Goal: Information Seeking & Learning: Learn about a topic

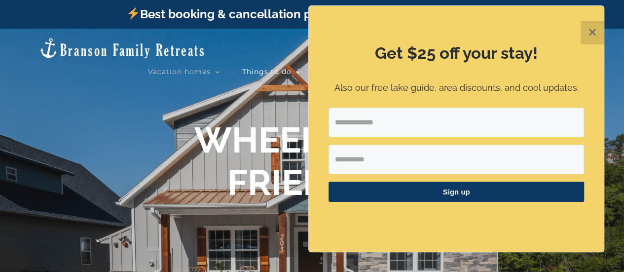
click at [615, 36] on div "Vacation homes 2 to 3 Bedrooms Mini Camp | 2 Bedrooms Mini Pearl | 2 Bedrooms M…" at bounding box center [312, 46] width 624 height 34
click at [593, 30] on button "✕" at bounding box center [593, 33] width 24 height 24
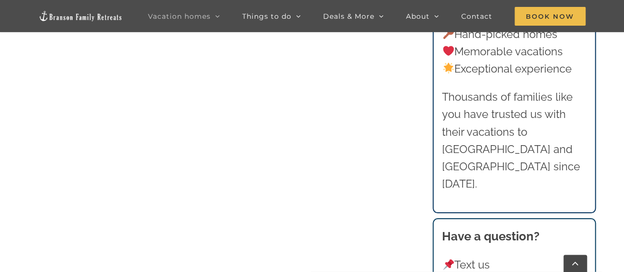
scroll to position [973, 0]
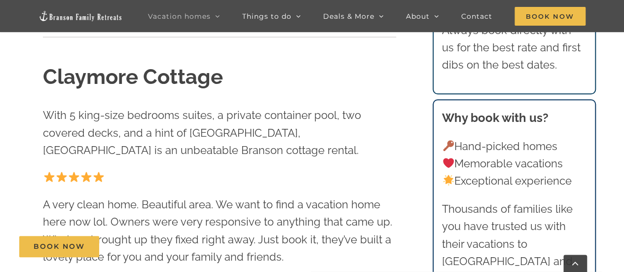
scroll to position [197, 0]
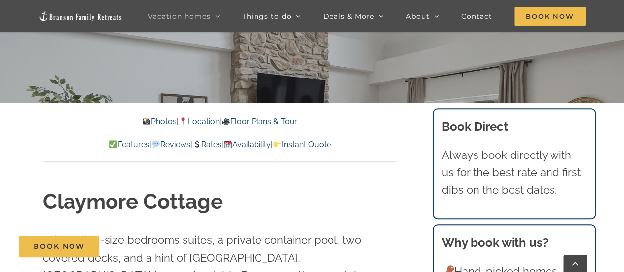
click at [211, 147] on link "Rates" at bounding box center [206, 144] width 29 height 9
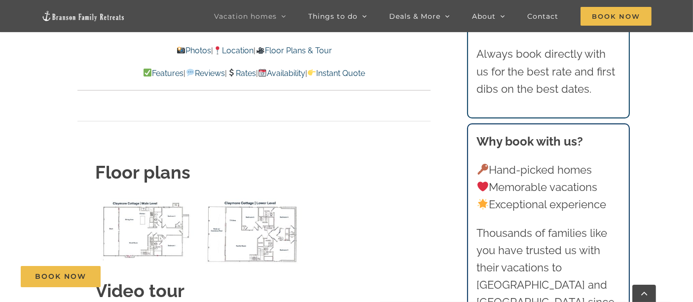
scroll to position [3626, 0]
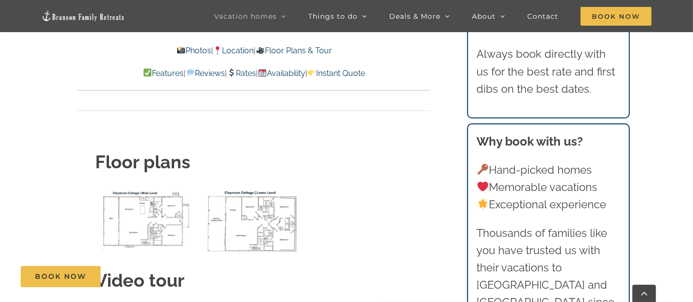
click at [376, 271] on div "Book Now" at bounding box center [354, 276] width 667 height 21
click at [377, 266] on div "Book Now" at bounding box center [354, 276] width 667 height 21
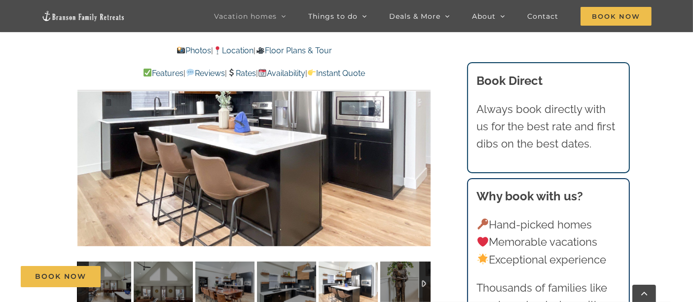
scroll to position [628, 0]
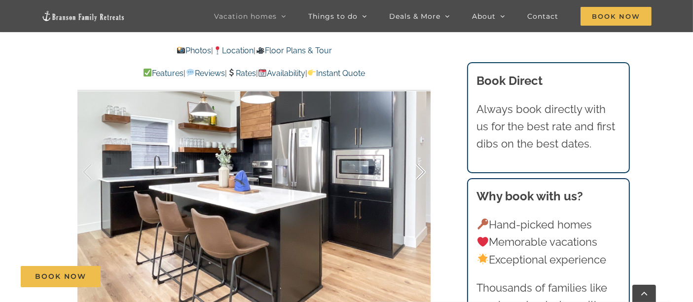
click at [422, 170] on div at bounding box center [410, 172] width 31 height 61
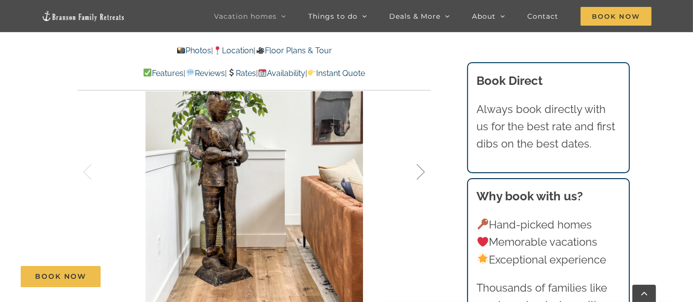
click at [424, 170] on div at bounding box center [410, 172] width 31 height 61
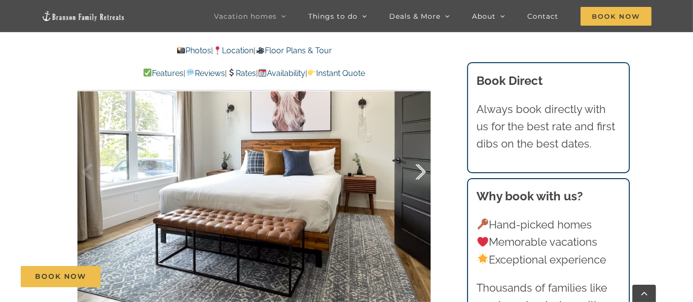
click at [424, 170] on div at bounding box center [410, 172] width 31 height 61
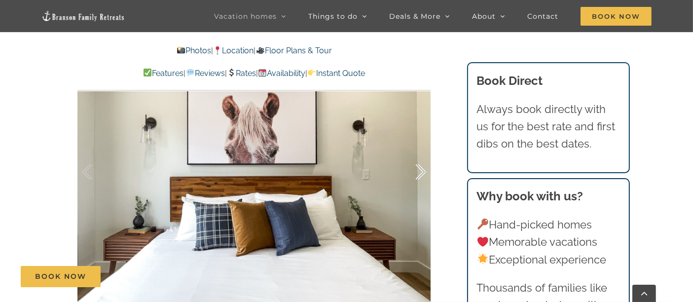
click at [424, 170] on div at bounding box center [410, 172] width 31 height 61
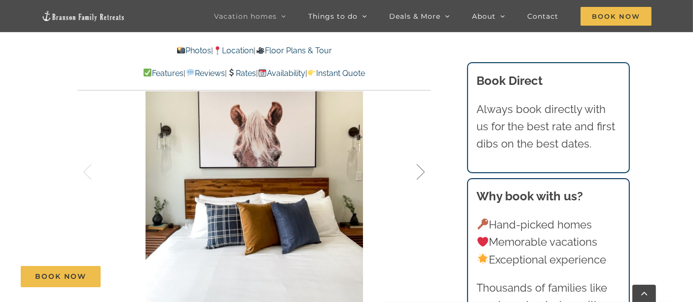
click at [424, 170] on div at bounding box center [410, 172] width 31 height 61
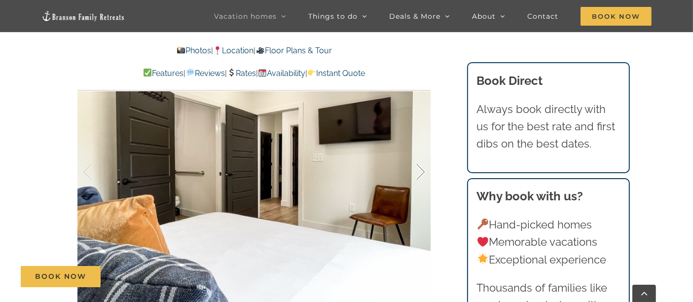
click at [424, 170] on div at bounding box center [410, 172] width 31 height 61
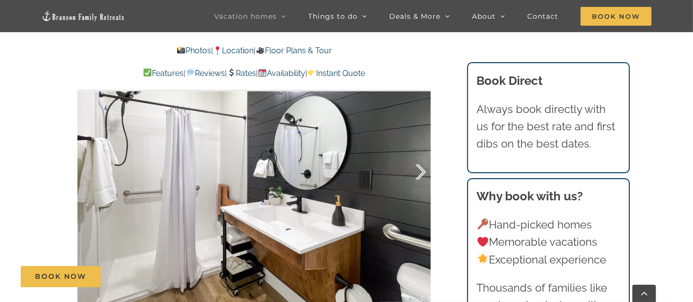
click at [424, 170] on div at bounding box center [410, 172] width 31 height 61
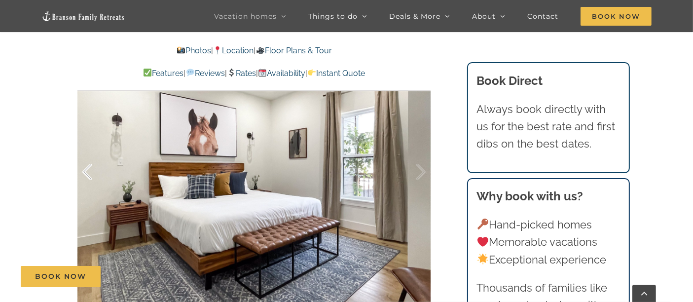
click at [84, 173] on div at bounding box center [97, 172] width 31 height 61
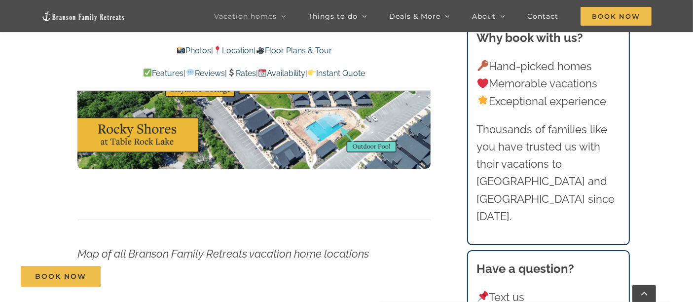
scroll to position [3259, 0]
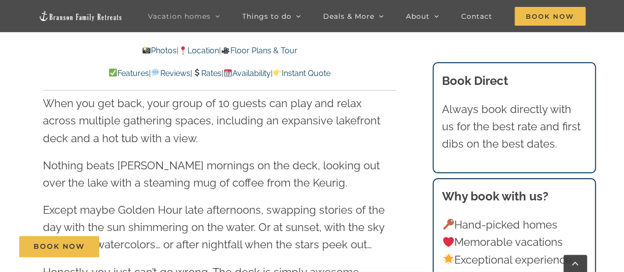
scroll to position [987, 0]
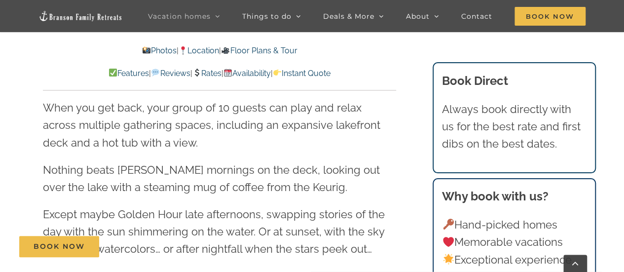
click at [282, 51] on link "Floor Plans & Tour" at bounding box center [259, 50] width 76 height 9
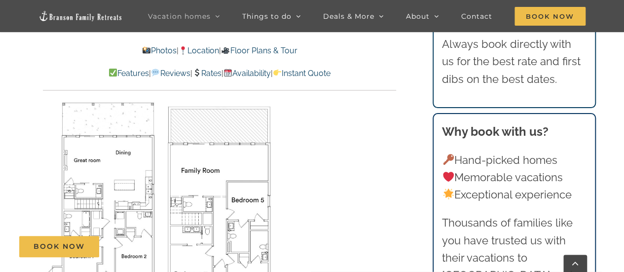
scroll to position [3206, 0]
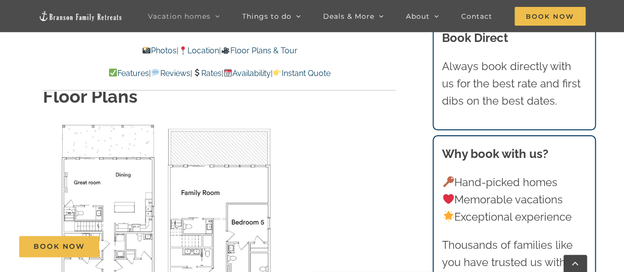
click at [105, 153] on img "Floor Plan" at bounding box center [100, 223] width 114 height 204
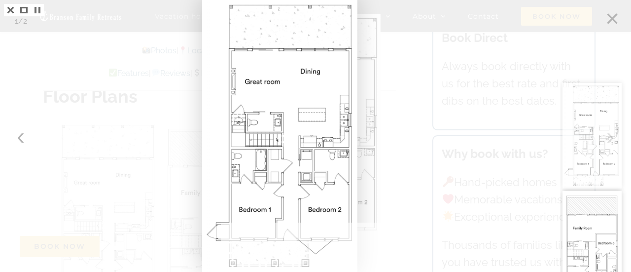
click at [440, 138] on div at bounding box center [315, 136] width 631 height 272
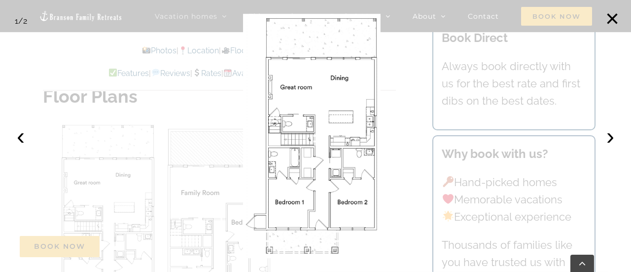
click at [422, 123] on div at bounding box center [315, 136] width 631 height 272
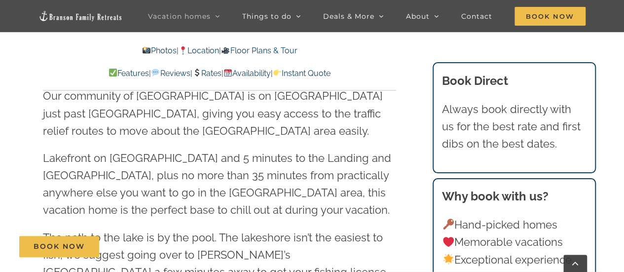
scroll to position [2170, 0]
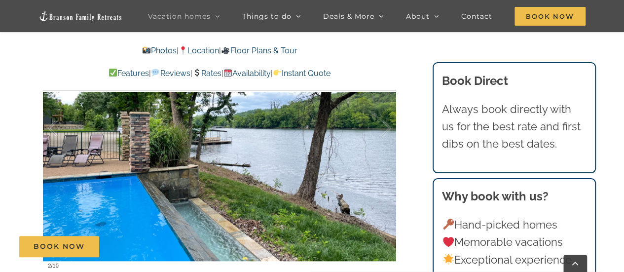
click at [147, 48] on link "Photos" at bounding box center [159, 50] width 35 height 9
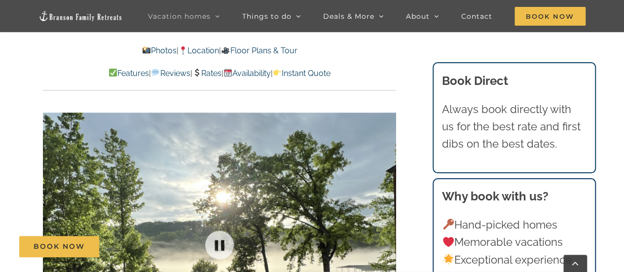
click at [228, 184] on div at bounding box center [219, 245] width 353 height 290
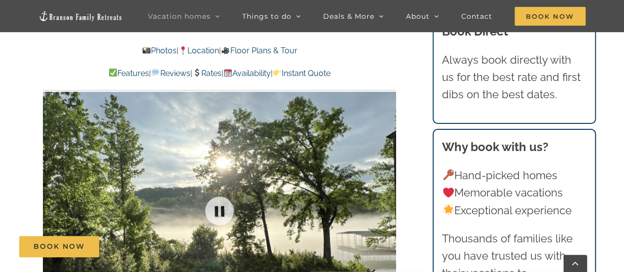
scroll to position [540, 0]
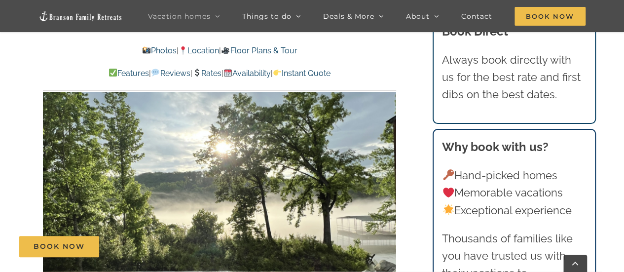
drag, startPoint x: 260, startPoint y: 153, endPoint x: 607, endPoint y: 87, distance: 353.1
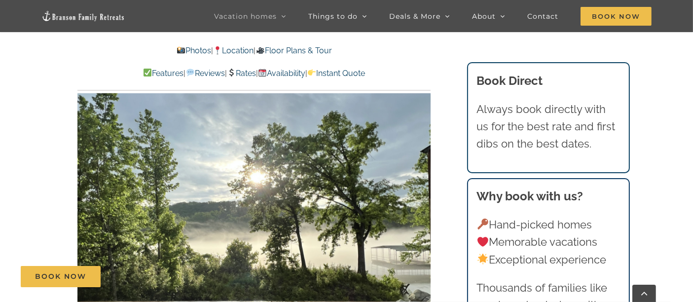
drag, startPoint x: 595, startPoint y: 0, endPoint x: 37, endPoint y: 130, distance: 573.2
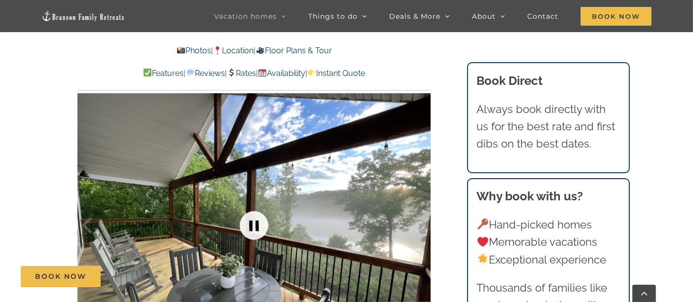
click at [257, 229] on link at bounding box center [253, 225] width 39 height 39
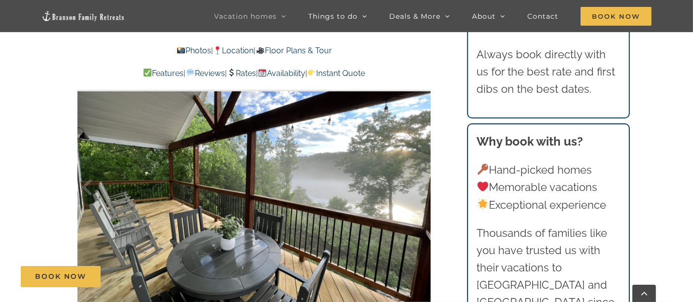
scroll to position [594, 0]
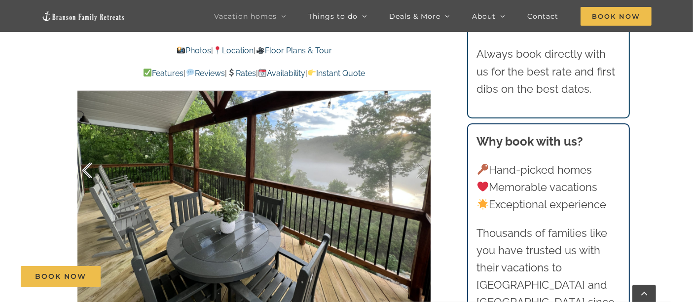
click at [88, 178] on div at bounding box center [97, 170] width 31 height 61
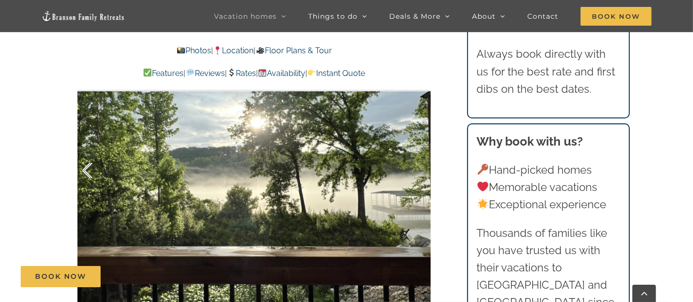
click at [89, 174] on div at bounding box center [97, 170] width 31 height 61
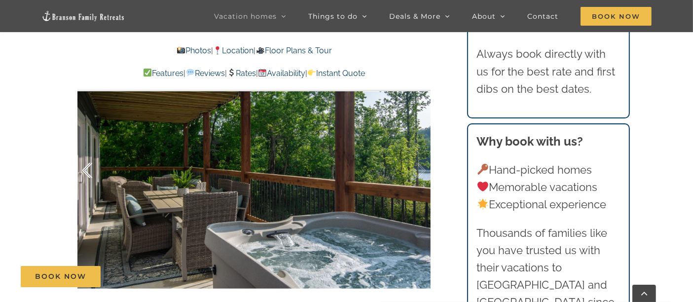
click at [89, 174] on div at bounding box center [97, 170] width 31 height 61
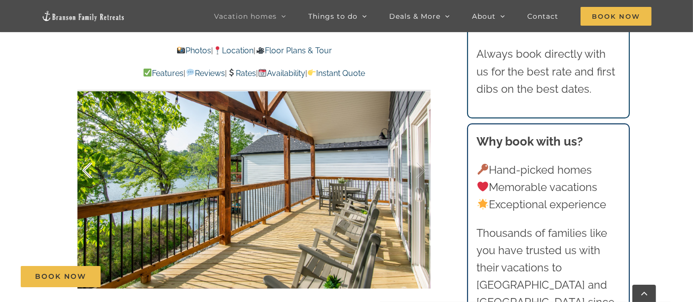
click at [89, 174] on div at bounding box center [97, 170] width 31 height 61
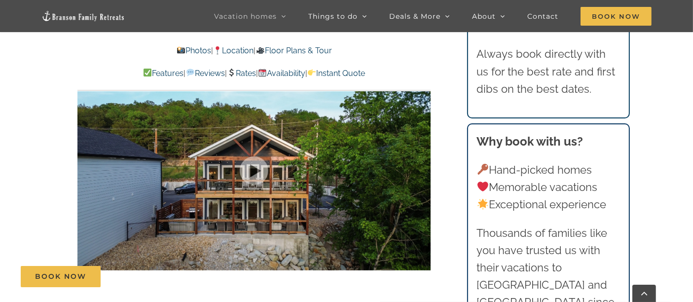
drag, startPoint x: 319, startPoint y: 160, endPoint x: 652, endPoint y: 153, distance: 332.6
click at [422, 173] on div at bounding box center [410, 170] width 31 height 61
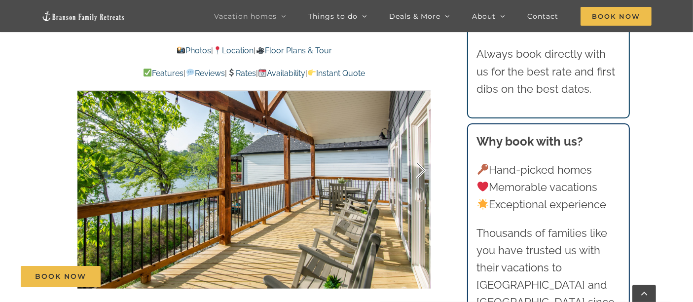
click at [422, 173] on div at bounding box center [410, 170] width 31 height 61
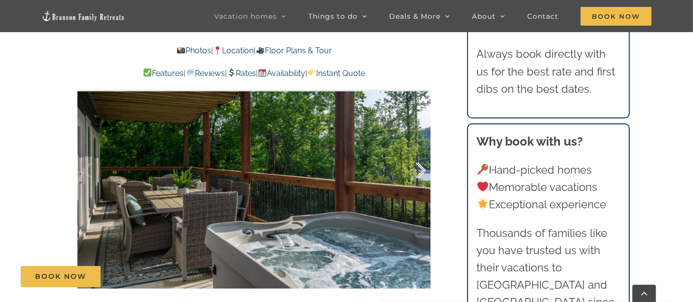
click at [422, 173] on div at bounding box center [410, 170] width 31 height 61
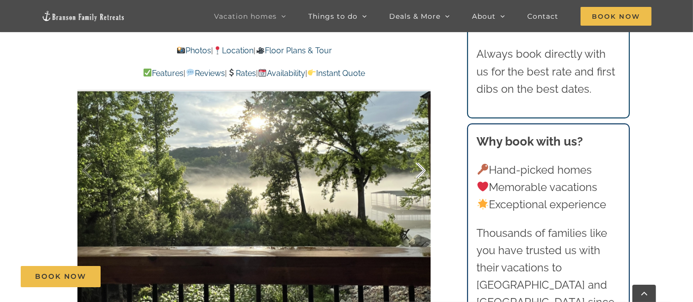
click at [422, 173] on div at bounding box center [410, 170] width 31 height 61
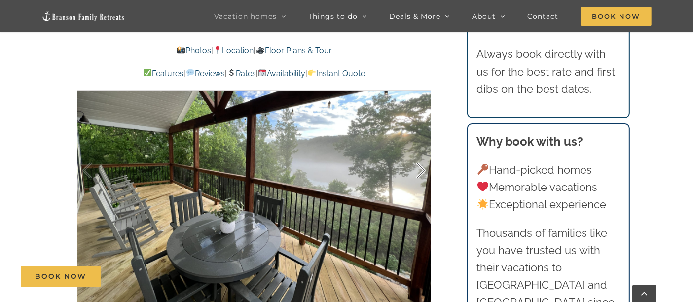
click at [422, 173] on div at bounding box center [410, 170] width 31 height 61
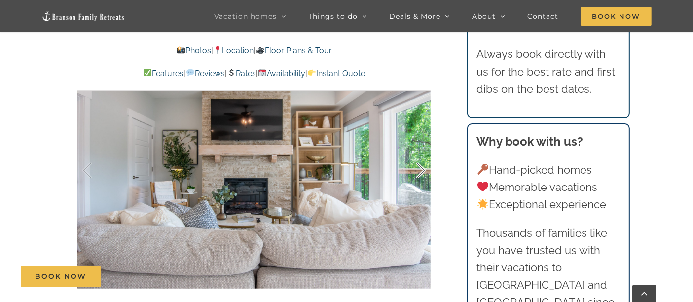
click at [422, 173] on div at bounding box center [410, 170] width 31 height 61
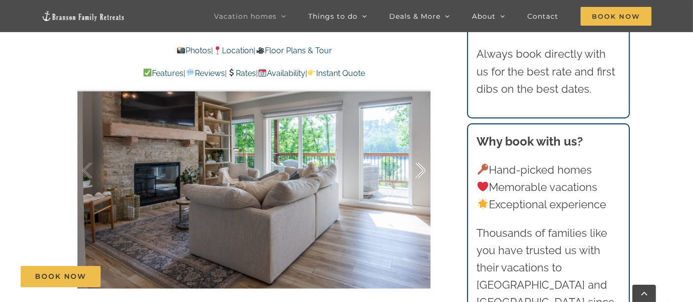
click at [422, 173] on div at bounding box center [410, 170] width 31 height 61
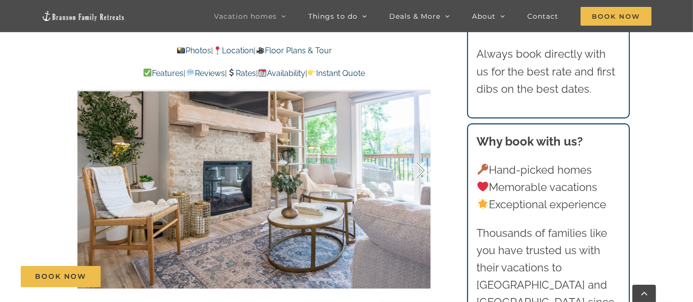
click at [422, 173] on div at bounding box center [410, 170] width 31 height 61
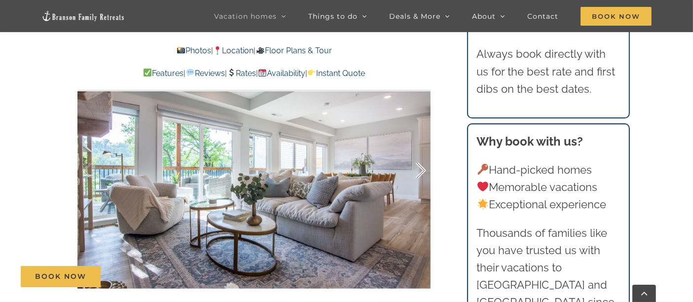
click at [424, 171] on div at bounding box center [410, 170] width 31 height 61
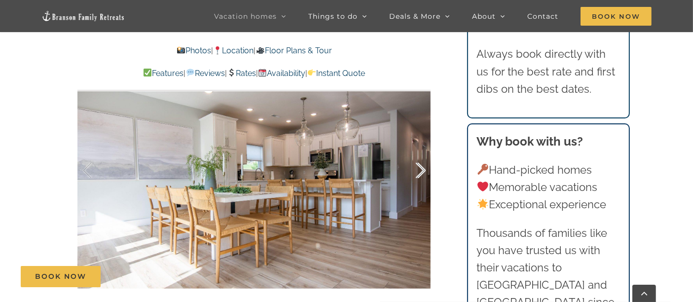
click at [420, 176] on div at bounding box center [410, 170] width 31 height 61
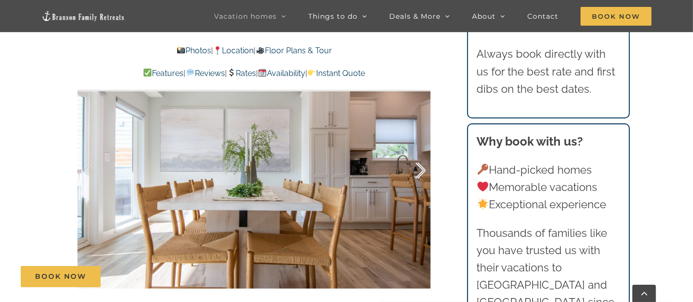
click at [420, 176] on div at bounding box center [410, 170] width 31 height 61
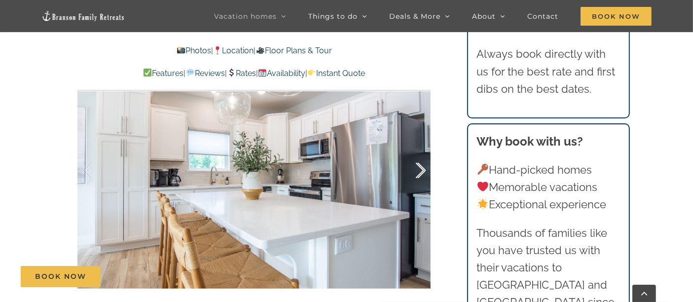
click at [420, 176] on div at bounding box center [410, 170] width 31 height 61
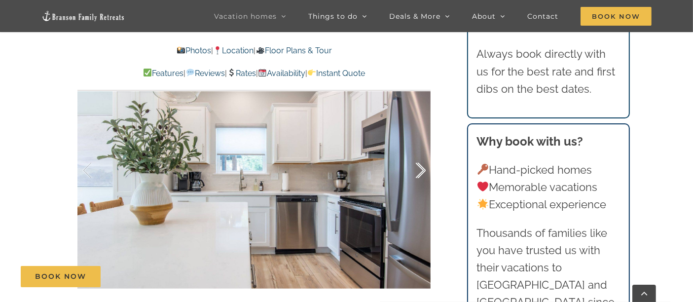
click at [425, 168] on div at bounding box center [410, 170] width 31 height 61
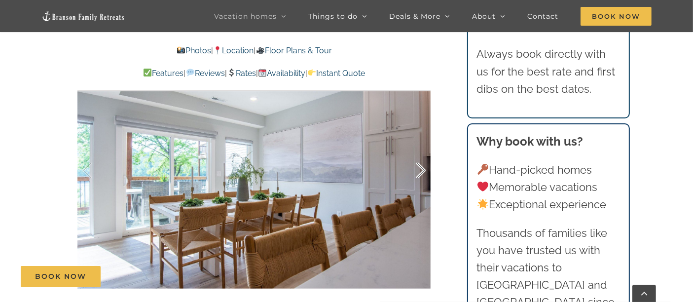
click at [425, 168] on div at bounding box center [410, 170] width 31 height 61
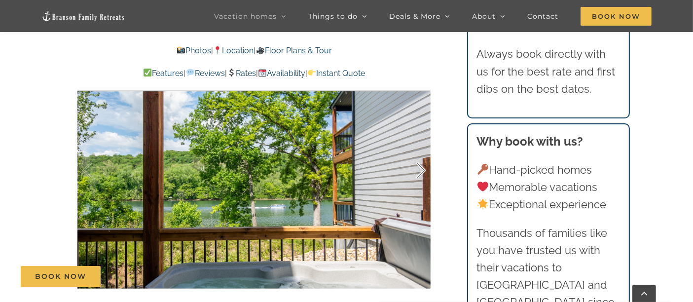
click at [425, 168] on div at bounding box center [410, 170] width 31 height 61
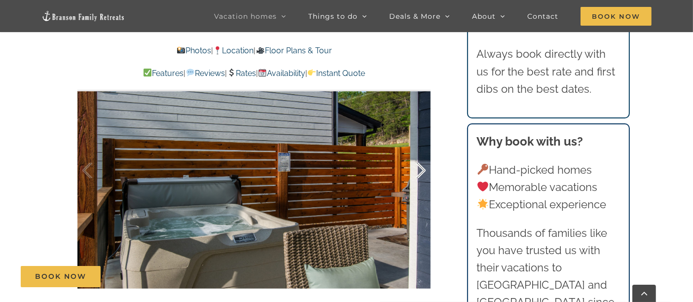
click at [425, 168] on div at bounding box center [410, 170] width 31 height 61
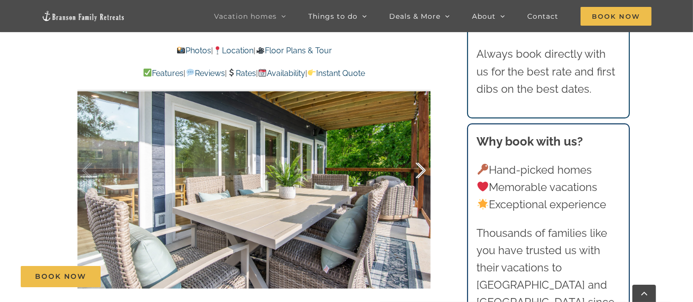
click at [425, 168] on div at bounding box center [410, 170] width 31 height 61
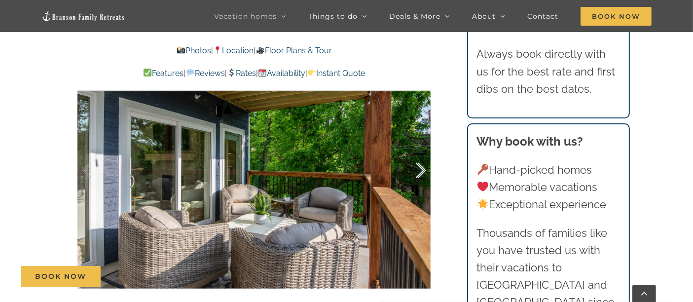
click at [425, 168] on div at bounding box center [410, 170] width 31 height 61
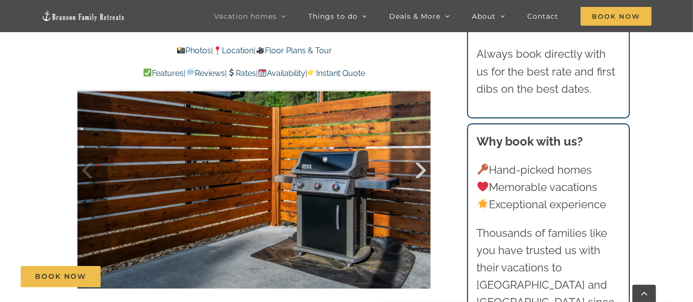
click at [425, 168] on div at bounding box center [410, 170] width 31 height 61
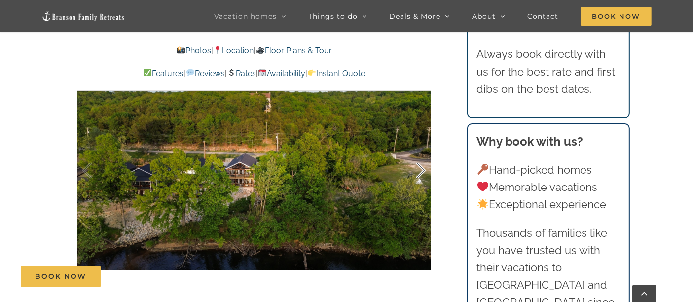
click at [425, 168] on div at bounding box center [410, 170] width 31 height 61
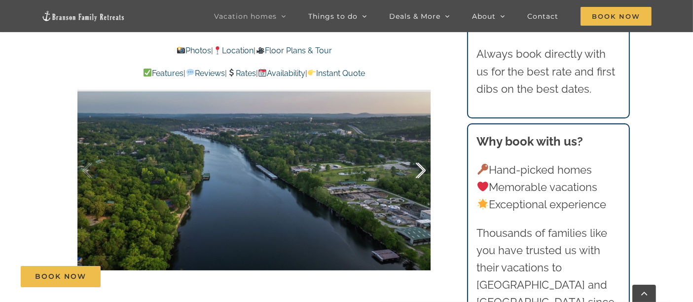
click at [425, 168] on div at bounding box center [410, 170] width 31 height 61
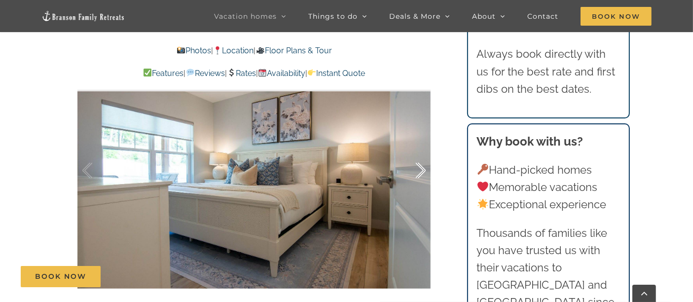
click at [423, 174] on div at bounding box center [410, 170] width 31 height 61
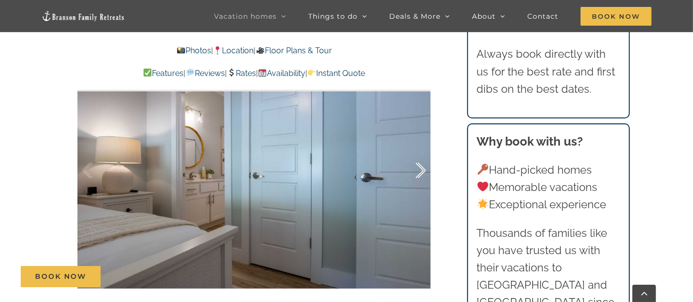
click at [423, 170] on div at bounding box center [410, 170] width 31 height 61
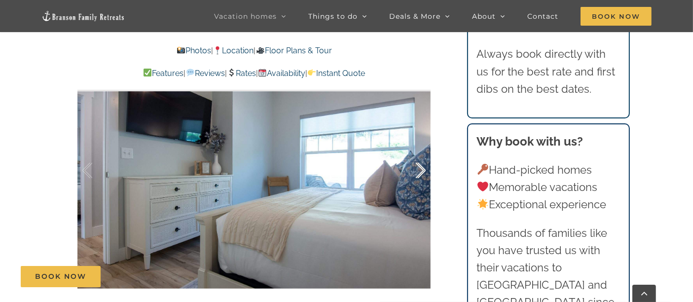
click at [423, 170] on div at bounding box center [410, 170] width 31 height 61
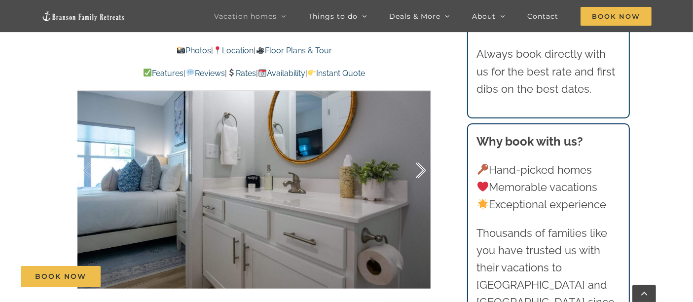
click at [423, 170] on div at bounding box center [410, 170] width 31 height 61
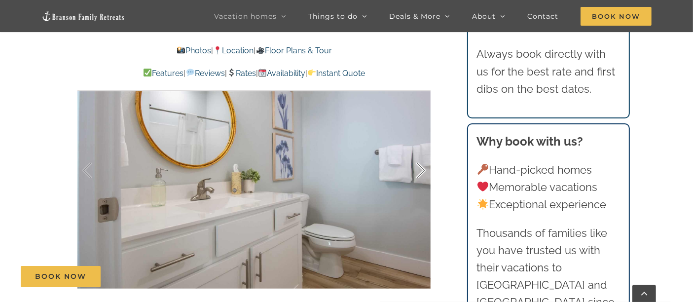
click at [423, 170] on div at bounding box center [410, 170] width 31 height 61
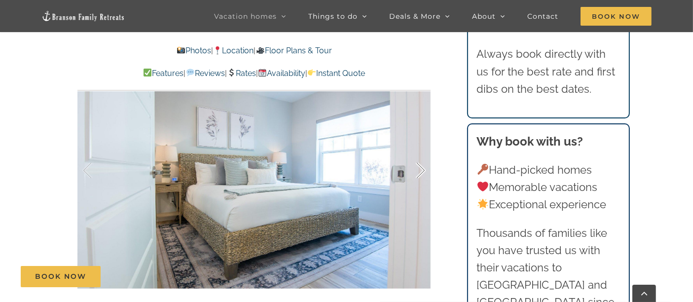
click at [423, 170] on div at bounding box center [410, 170] width 31 height 61
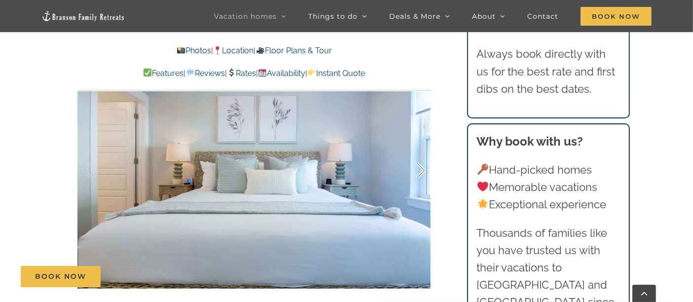
click at [423, 170] on div at bounding box center [410, 170] width 31 height 61
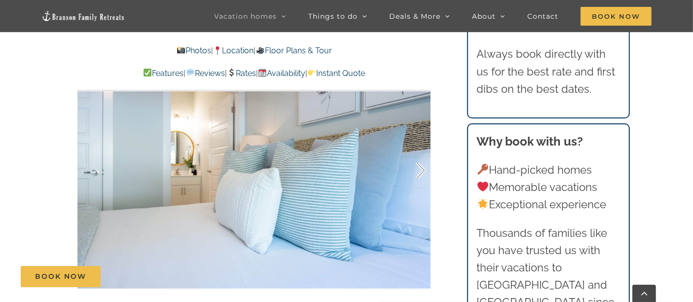
click at [424, 171] on div at bounding box center [410, 170] width 31 height 61
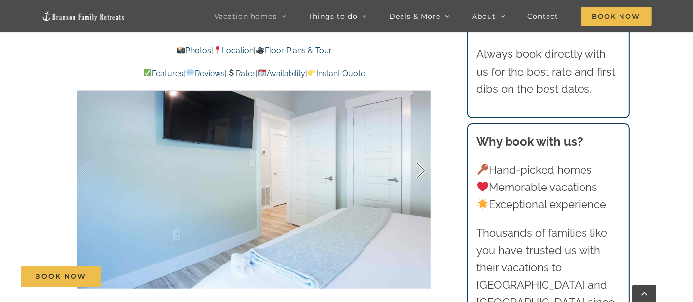
click at [424, 171] on div at bounding box center [410, 170] width 31 height 61
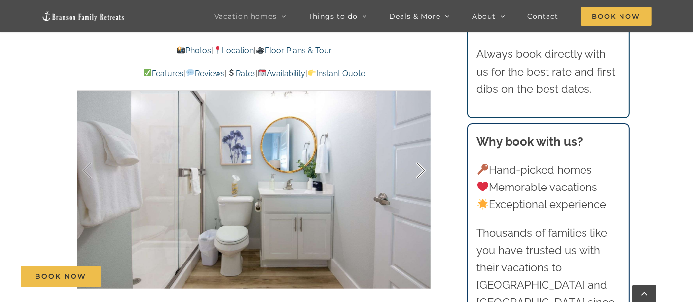
click at [425, 165] on div at bounding box center [410, 170] width 31 height 61
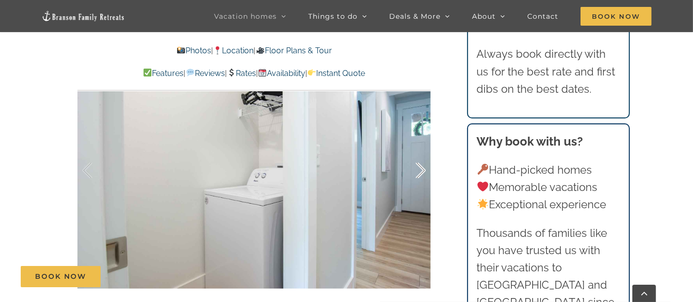
click at [425, 171] on div at bounding box center [410, 170] width 31 height 61
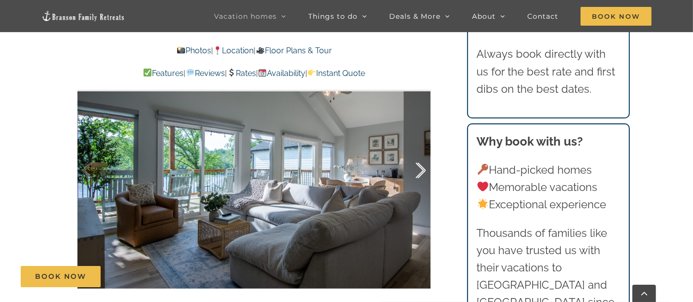
click at [425, 171] on div at bounding box center [410, 170] width 31 height 61
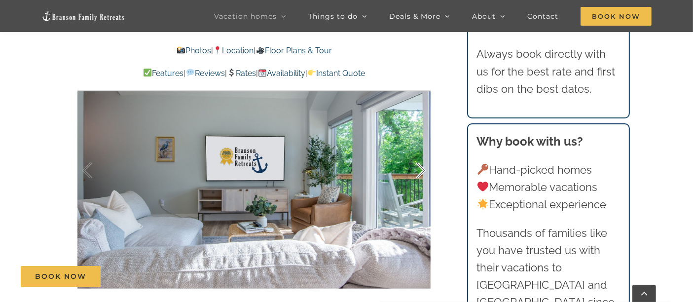
click at [425, 171] on div at bounding box center [410, 170] width 31 height 61
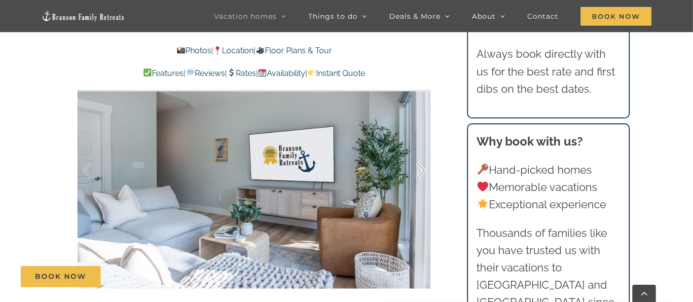
click at [425, 171] on div at bounding box center [410, 170] width 31 height 61
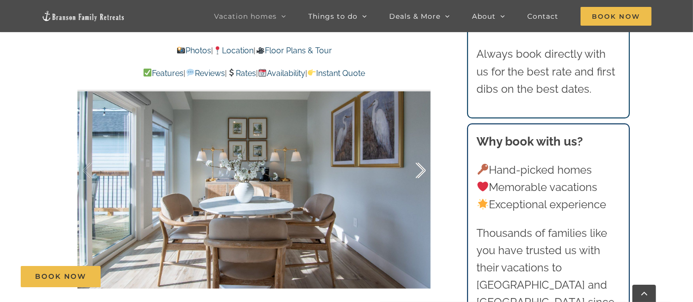
click at [425, 171] on div at bounding box center [410, 170] width 31 height 61
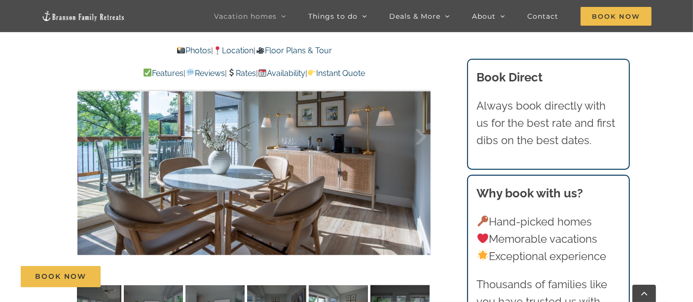
scroll to position [759, 0]
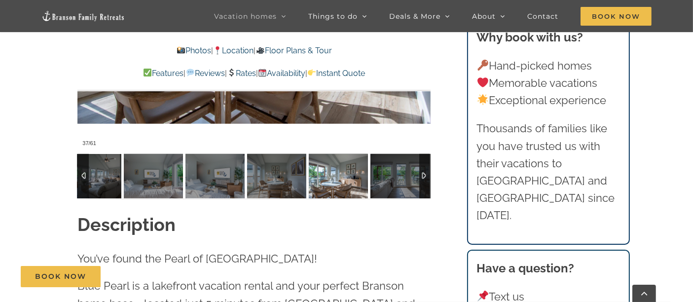
click at [83, 176] on div at bounding box center [82, 176] width 11 height 44
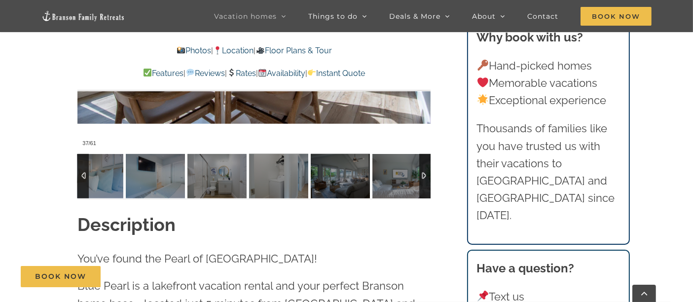
click at [83, 176] on div at bounding box center [82, 176] width 11 height 44
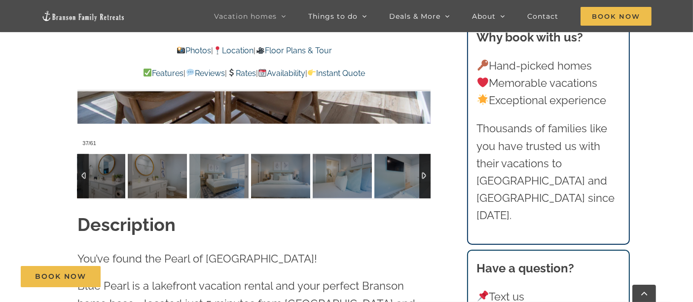
click at [83, 176] on div at bounding box center [82, 176] width 11 height 44
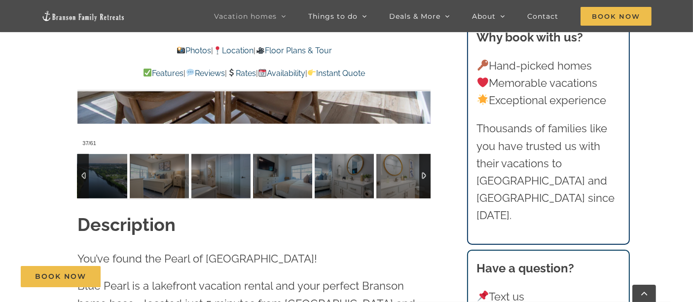
click at [83, 176] on div at bounding box center [82, 176] width 11 height 44
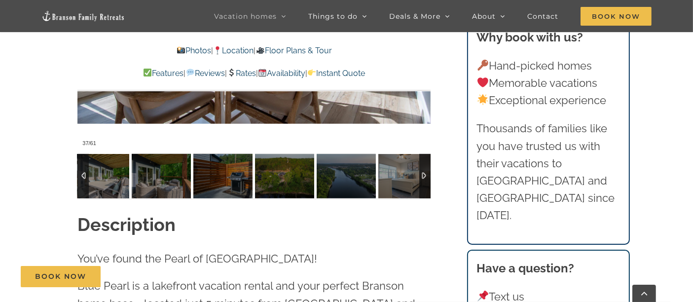
click at [83, 176] on div at bounding box center [82, 176] width 11 height 44
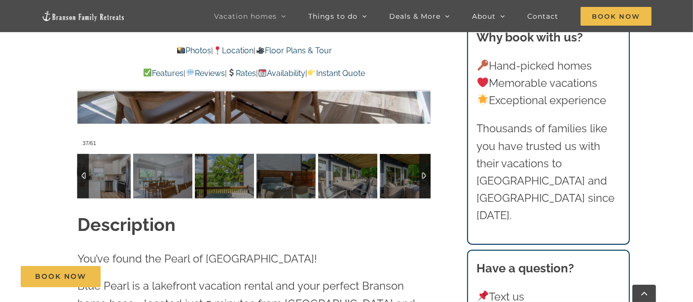
click at [83, 176] on div at bounding box center [82, 176] width 11 height 44
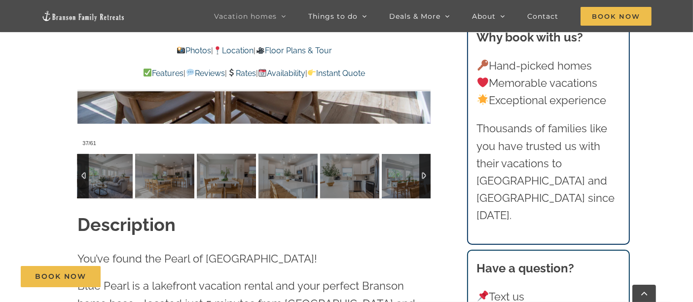
click at [83, 176] on div at bounding box center [82, 176] width 11 height 44
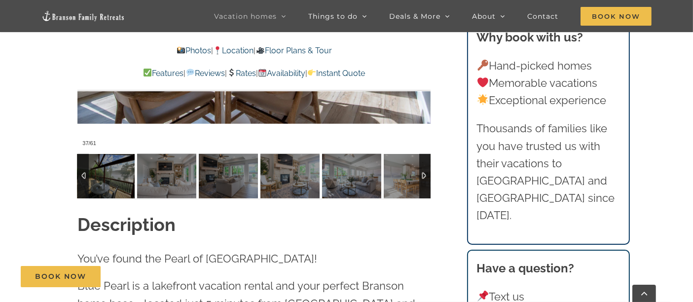
click at [83, 176] on div at bounding box center [82, 176] width 11 height 44
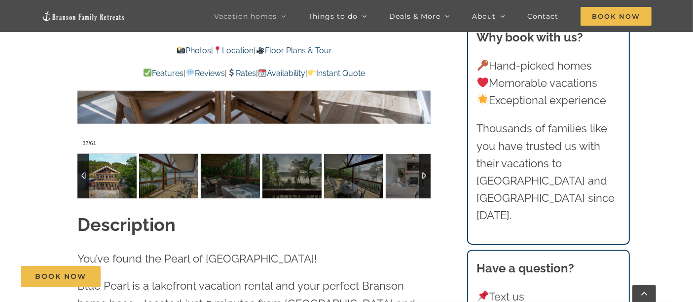
click at [106, 185] on img at bounding box center [106, 176] width 59 height 44
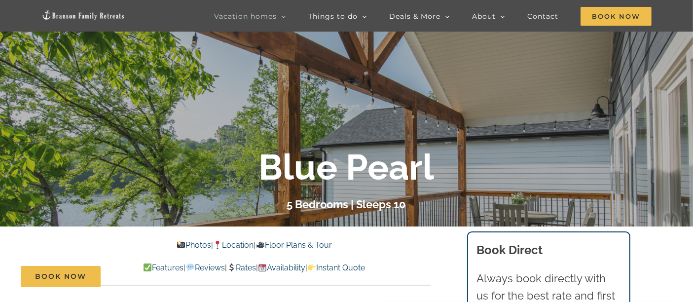
scroll to position [164, 0]
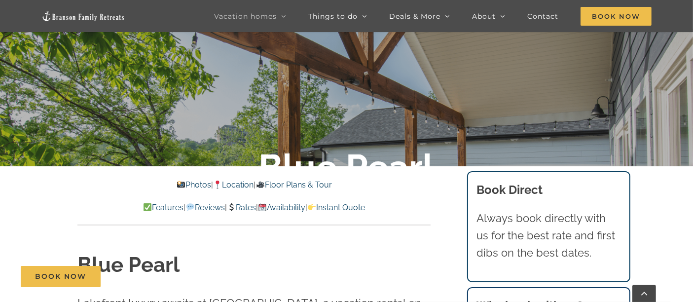
click at [328, 184] on link "Floor Plans & Tour" at bounding box center [294, 184] width 76 height 9
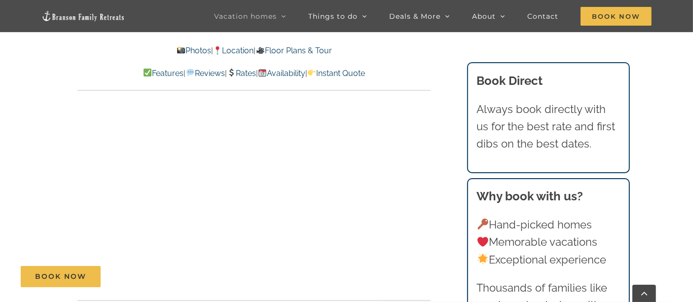
scroll to position [3483, 0]
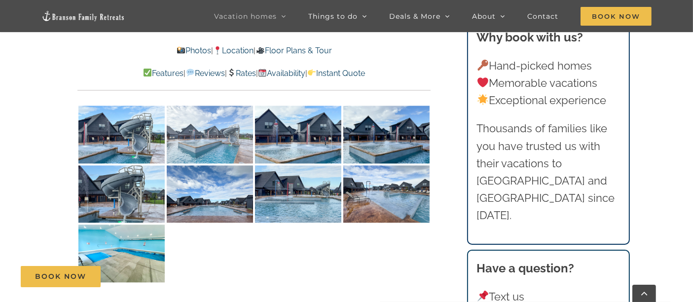
scroll to position [2192, 0]
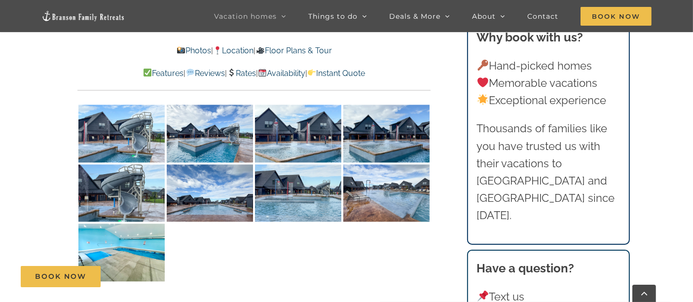
click at [310, 51] on link "Floor Plans & Tour" at bounding box center [294, 50] width 76 height 9
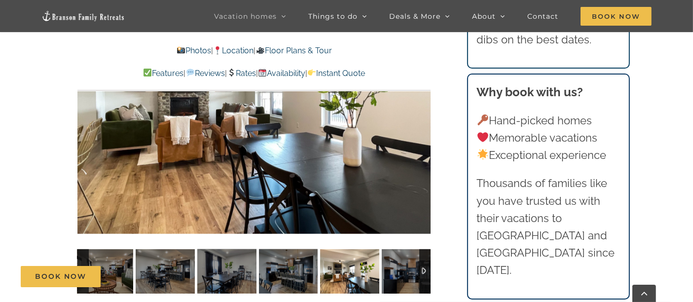
scroll to position [638, 0]
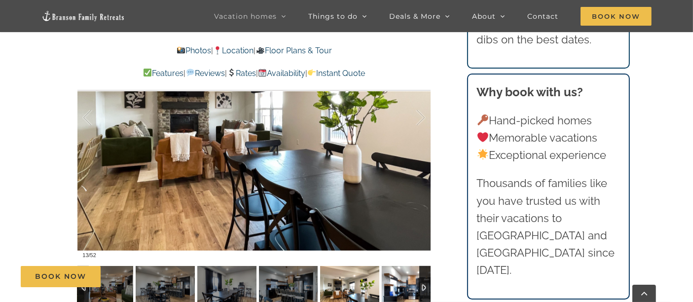
click at [403, 271] on img at bounding box center [411, 288] width 59 height 44
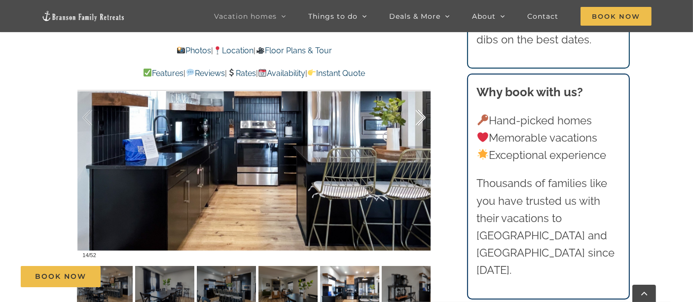
click at [424, 121] on div at bounding box center [410, 117] width 31 height 61
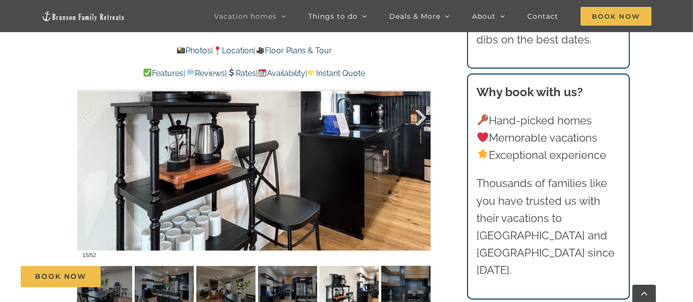
click at [424, 120] on div at bounding box center [410, 117] width 31 height 61
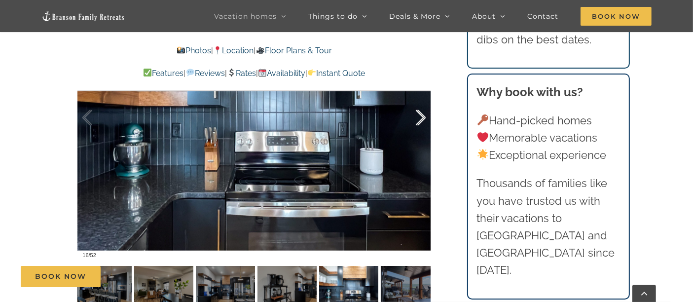
click at [424, 120] on div at bounding box center [410, 117] width 31 height 61
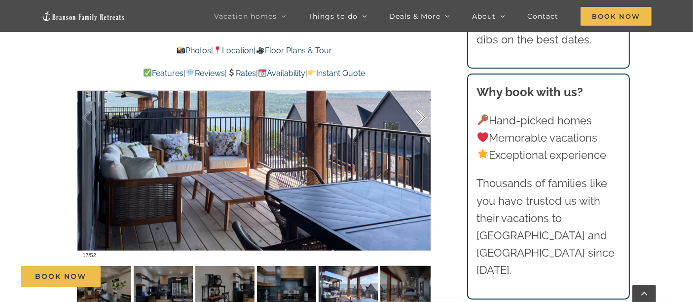
click at [424, 120] on div at bounding box center [410, 117] width 31 height 61
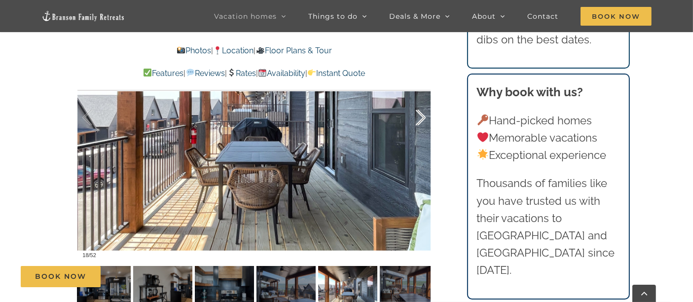
click at [424, 120] on div at bounding box center [410, 117] width 31 height 61
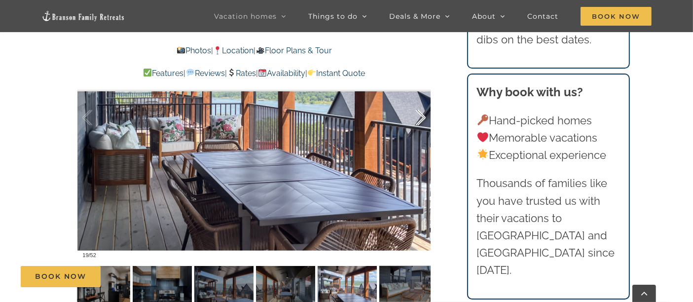
click at [424, 120] on div at bounding box center [410, 117] width 31 height 61
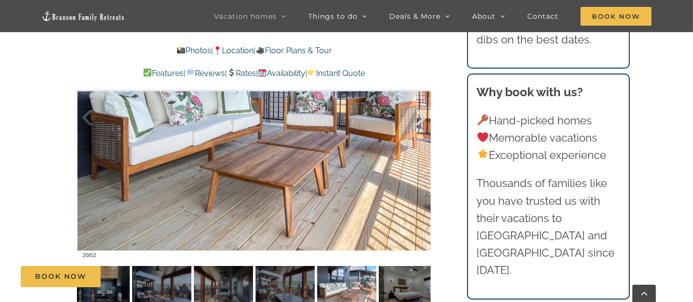
click at [424, 120] on div at bounding box center [410, 117] width 31 height 61
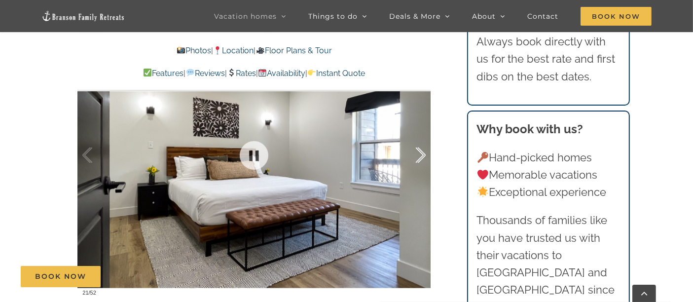
scroll to position [583, 0]
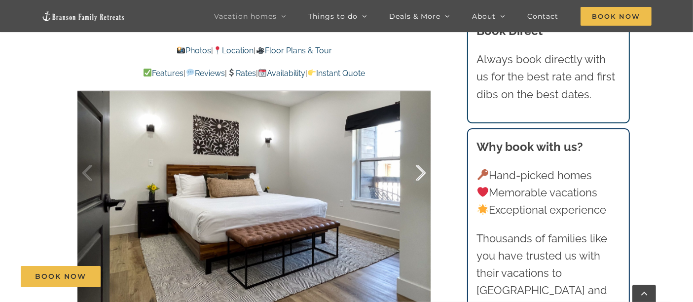
click at [423, 172] on div at bounding box center [410, 173] width 31 height 61
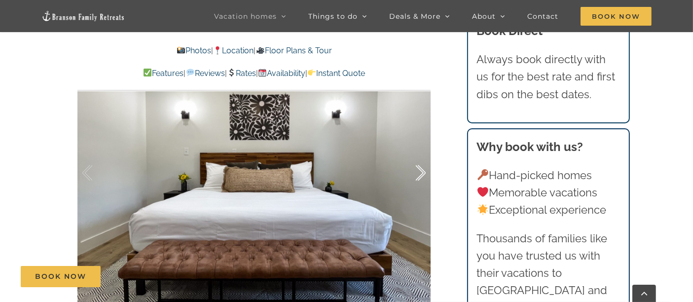
click at [423, 172] on div at bounding box center [410, 173] width 31 height 61
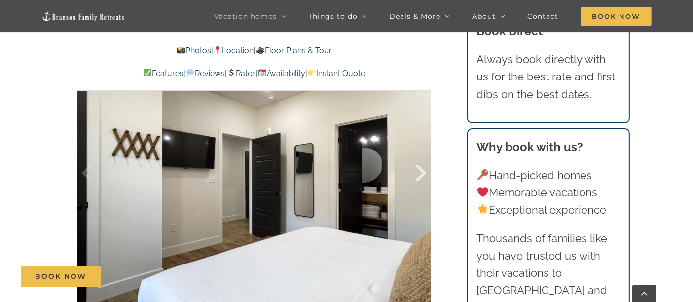
click at [423, 172] on div at bounding box center [410, 173] width 31 height 61
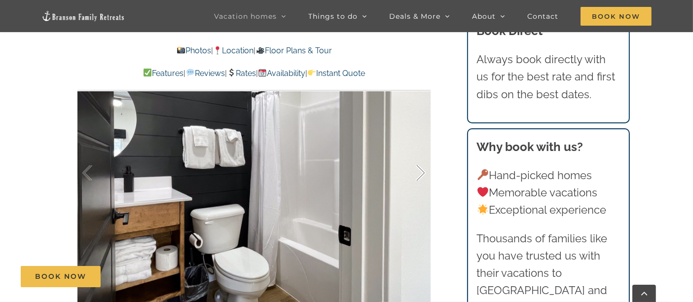
click at [423, 172] on div at bounding box center [410, 173] width 31 height 61
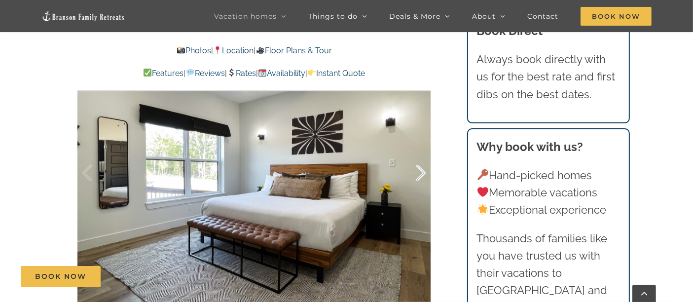
click at [423, 172] on div at bounding box center [410, 173] width 31 height 61
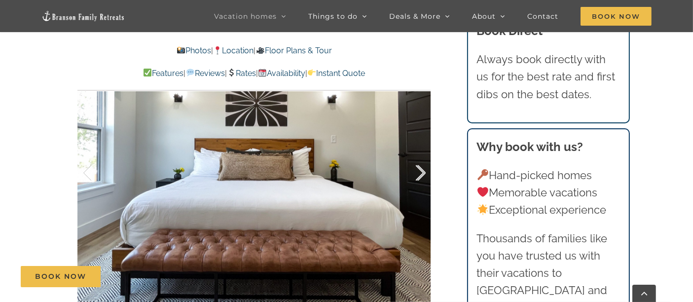
click at [423, 172] on div at bounding box center [410, 173] width 31 height 61
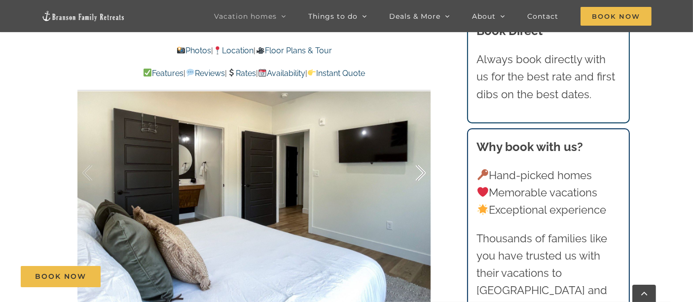
click at [423, 172] on div at bounding box center [410, 173] width 31 height 61
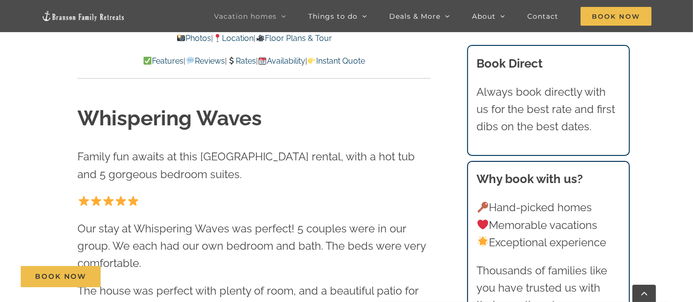
scroll to position [329, 0]
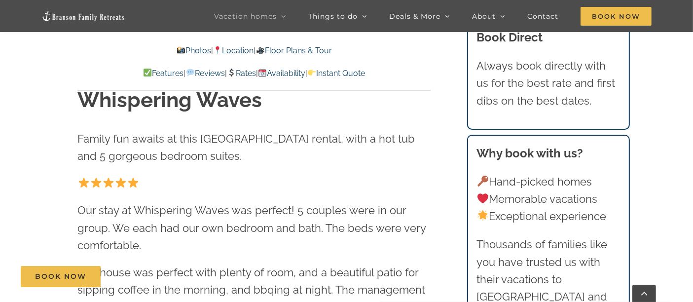
click at [286, 47] on link "Floor Plans & Tour" at bounding box center [294, 50] width 76 height 9
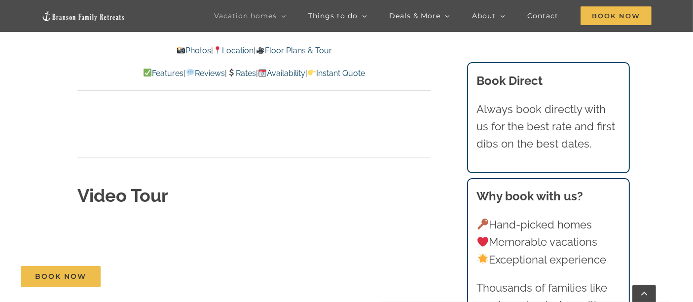
scroll to position [2375, 0]
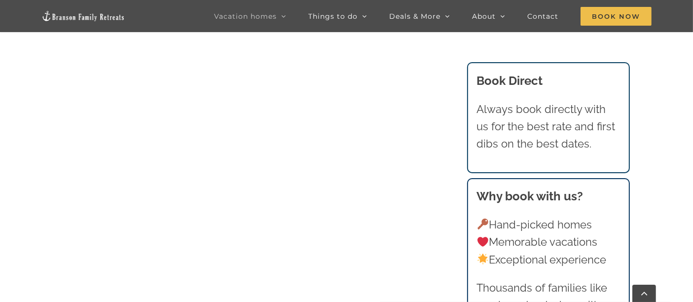
scroll to position [548, 0]
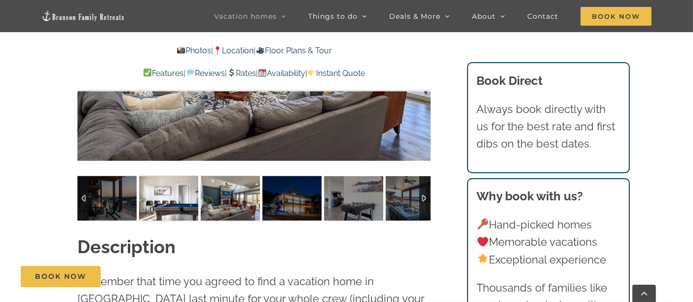
scroll to position [712, 0]
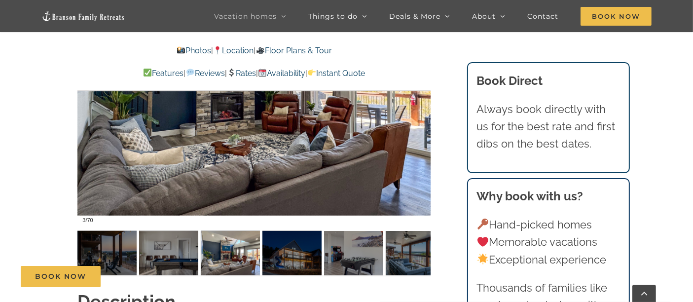
click at [323, 50] on link "Floor Plans & Tour" at bounding box center [294, 50] width 76 height 9
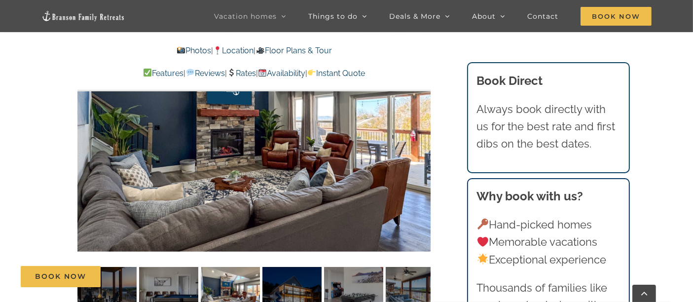
scroll to position [652, 0]
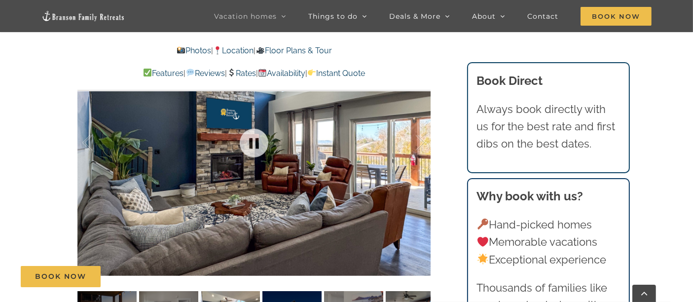
click at [338, 195] on div at bounding box center [253, 143] width 353 height 290
click at [422, 146] on div at bounding box center [410, 142] width 31 height 61
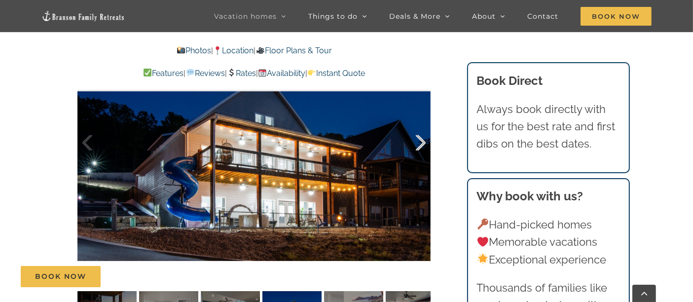
click at [423, 142] on div at bounding box center [410, 142] width 31 height 61
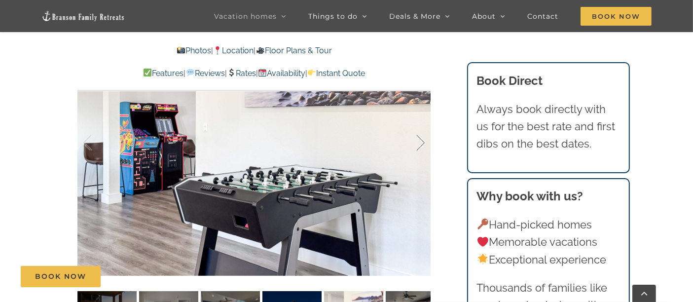
click at [424, 140] on div at bounding box center [410, 142] width 31 height 61
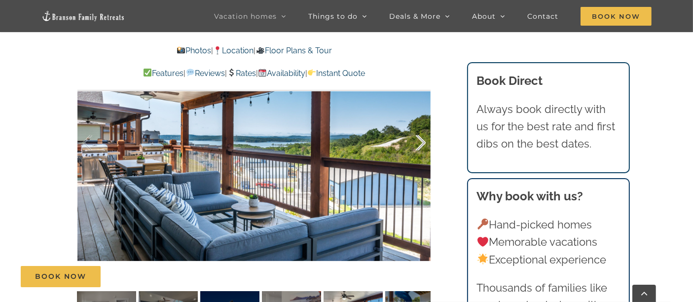
click at [423, 147] on div at bounding box center [410, 142] width 31 height 61
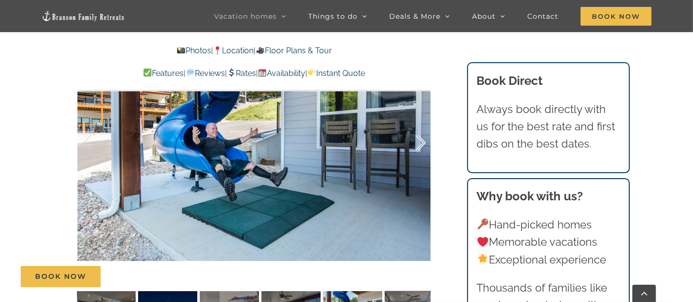
click at [424, 144] on div at bounding box center [410, 142] width 31 height 61
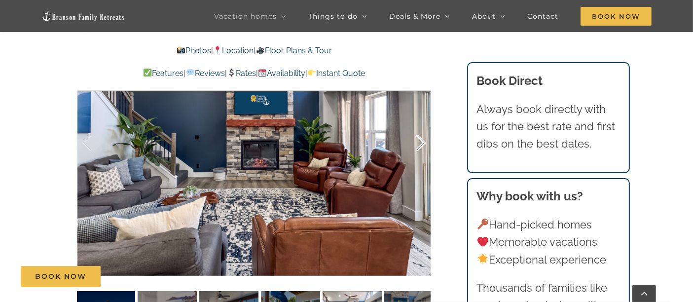
click at [421, 143] on div at bounding box center [410, 142] width 31 height 61
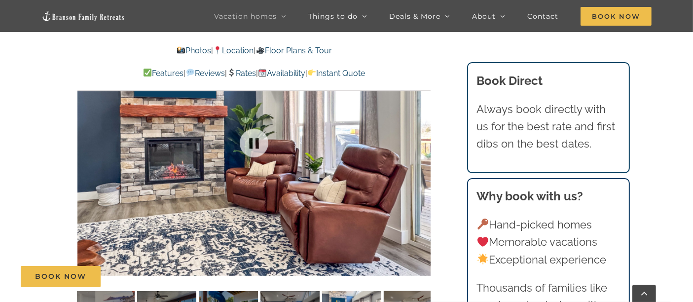
click at [421, 143] on div "9 / 70" at bounding box center [253, 143] width 353 height 290
click at [421, 146] on div at bounding box center [410, 142] width 31 height 61
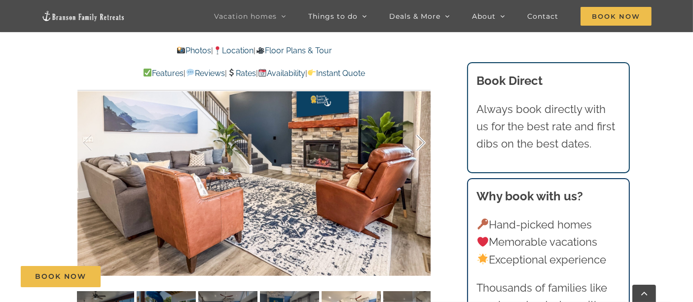
click at [421, 143] on div at bounding box center [410, 142] width 31 height 61
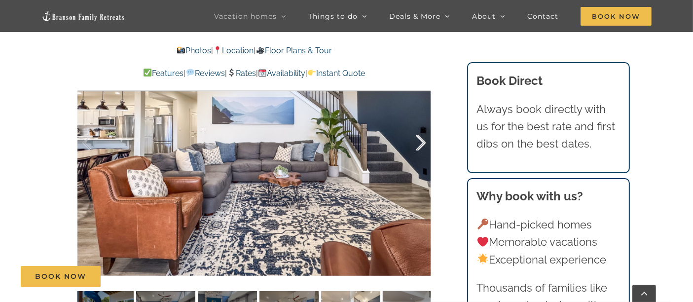
click at [421, 143] on div at bounding box center [410, 142] width 31 height 61
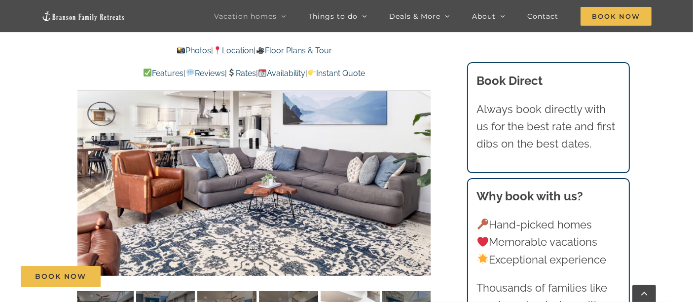
click at [421, 143] on div at bounding box center [253, 143] width 353 height 290
click at [421, 143] on div at bounding box center [410, 142] width 31 height 61
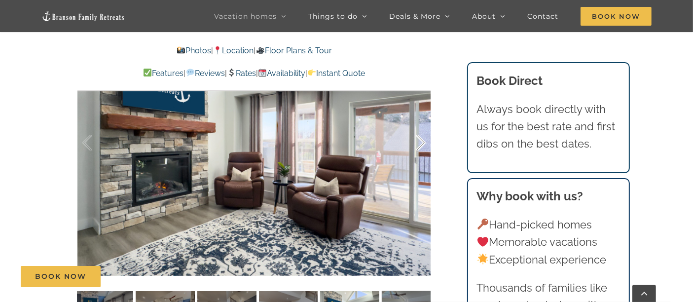
click at [423, 142] on div at bounding box center [410, 142] width 31 height 61
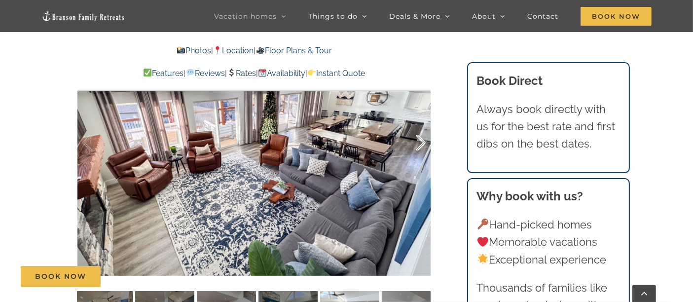
click at [421, 146] on div at bounding box center [410, 142] width 31 height 61
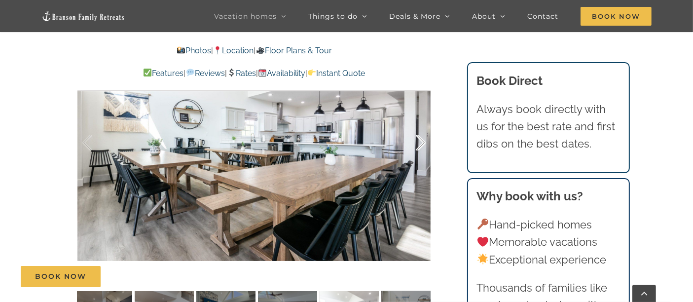
click at [422, 143] on div at bounding box center [410, 142] width 31 height 61
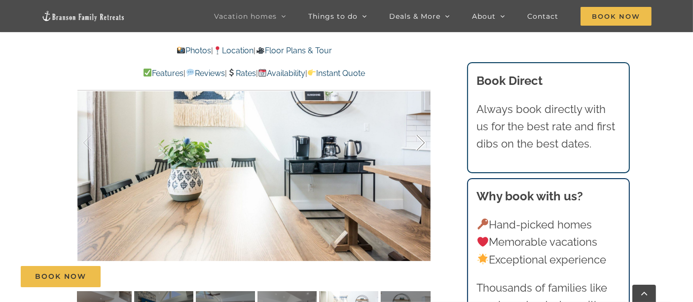
click at [423, 143] on div at bounding box center [410, 142] width 31 height 61
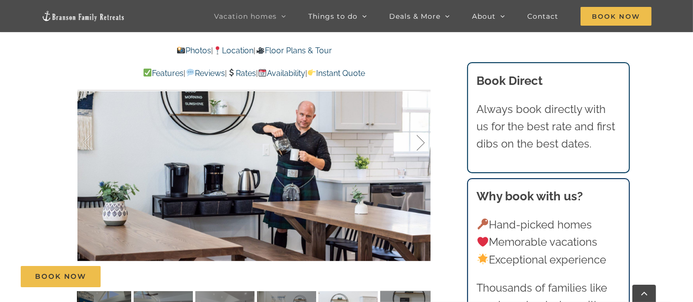
click at [423, 143] on div at bounding box center [410, 142] width 31 height 61
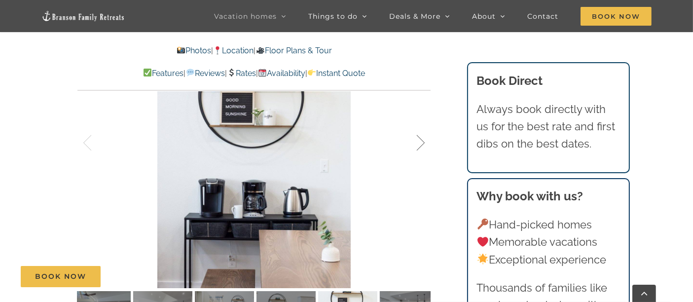
click at [423, 143] on div at bounding box center [410, 142] width 31 height 61
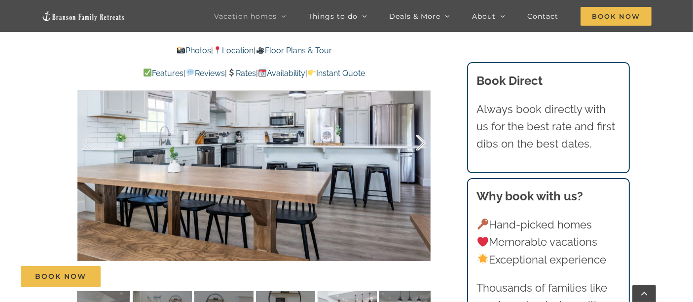
click at [423, 143] on div at bounding box center [410, 142] width 31 height 61
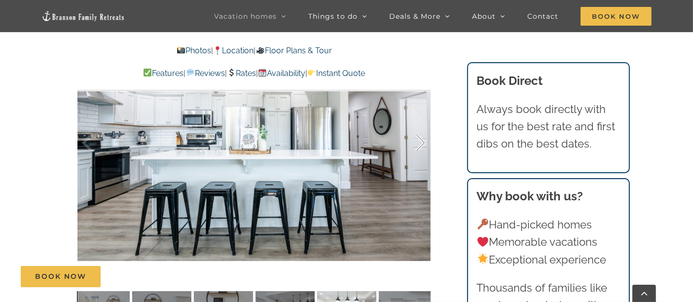
click at [423, 143] on div at bounding box center [410, 142] width 31 height 61
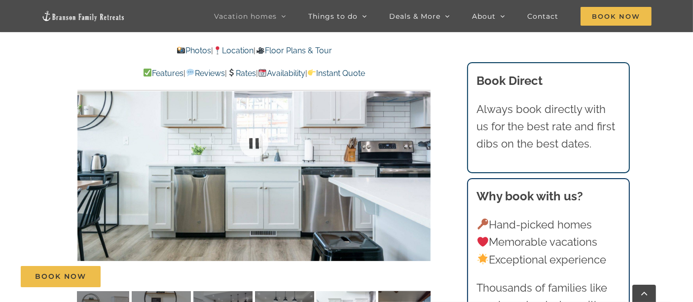
click at [423, 143] on div at bounding box center [253, 143] width 353 height 290
click at [423, 143] on div at bounding box center [410, 142] width 31 height 61
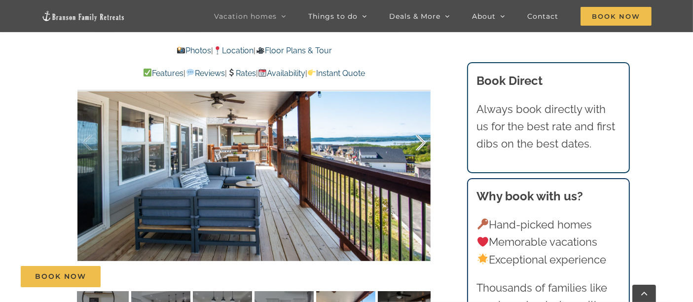
click at [421, 144] on div at bounding box center [410, 142] width 31 height 61
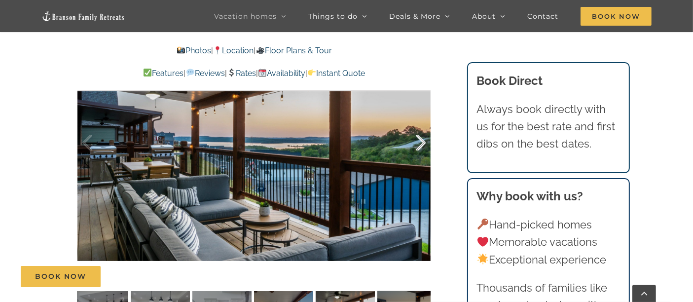
click at [422, 147] on div at bounding box center [410, 142] width 31 height 61
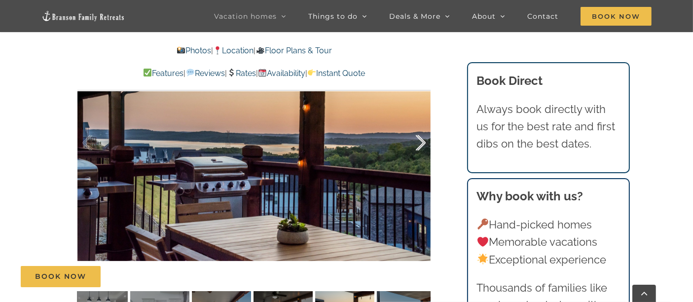
click at [421, 148] on div at bounding box center [410, 142] width 31 height 61
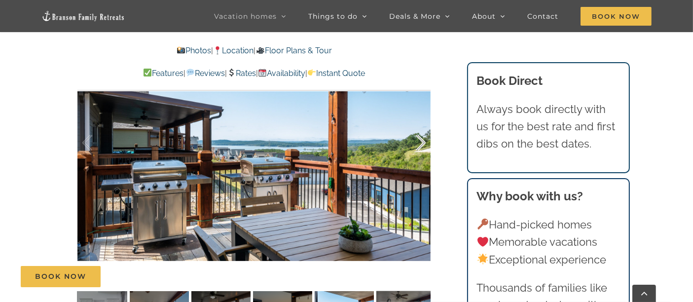
click at [421, 148] on div at bounding box center [410, 142] width 31 height 61
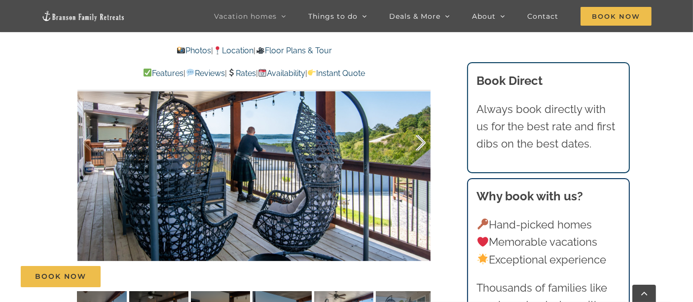
click at [424, 142] on div at bounding box center [410, 142] width 31 height 61
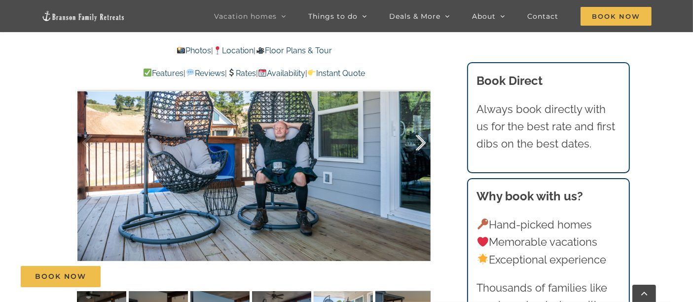
click at [424, 142] on div at bounding box center [410, 142] width 31 height 61
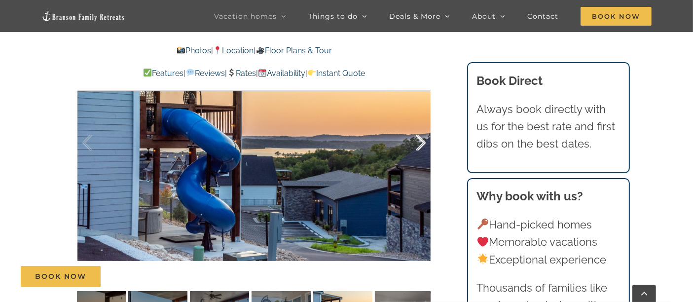
click at [424, 142] on div at bounding box center [410, 142] width 31 height 61
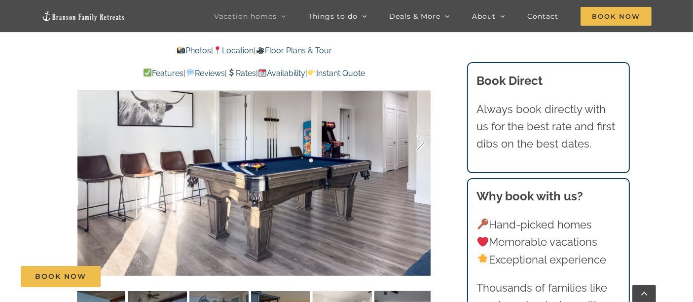
click at [424, 142] on div at bounding box center [410, 142] width 31 height 61
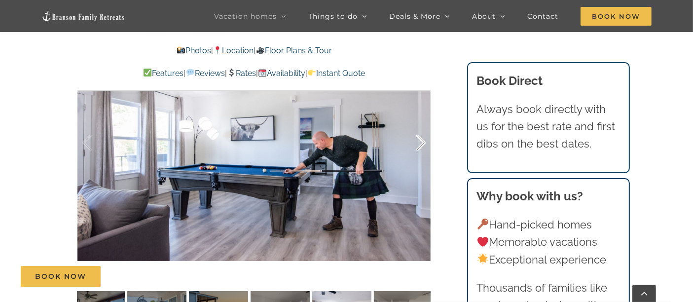
click at [421, 143] on div at bounding box center [410, 142] width 31 height 61
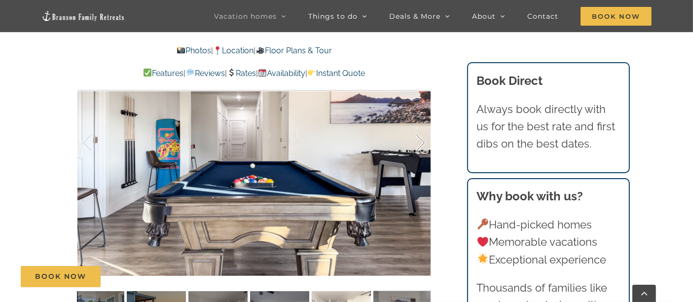
click at [419, 144] on div at bounding box center [410, 142] width 31 height 61
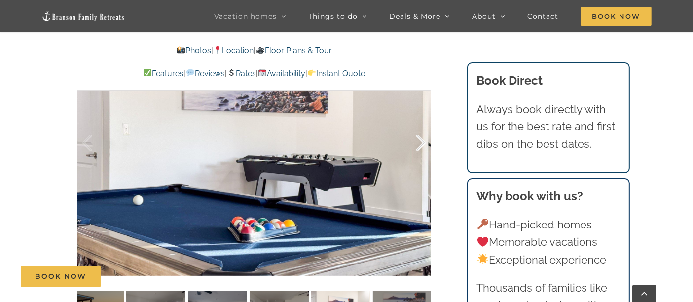
click at [421, 143] on div at bounding box center [410, 142] width 31 height 61
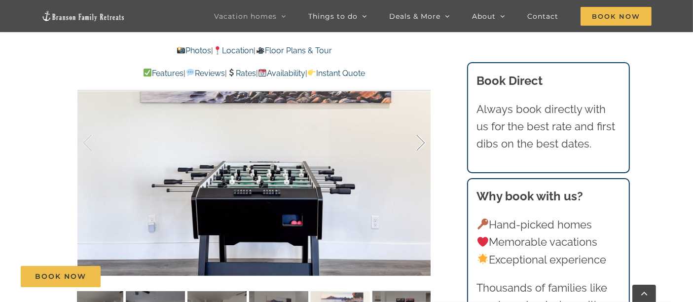
click at [421, 143] on div at bounding box center [410, 142] width 31 height 61
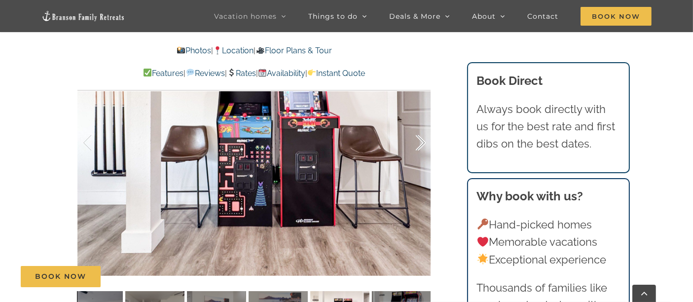
click at [421, 143] on div at bounding box center [410, 142] width 31 height 61
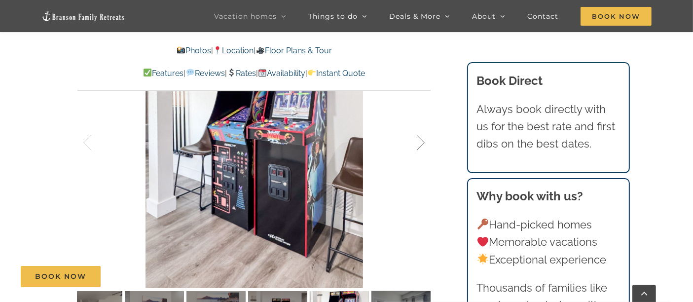
click at [421, 143] on div at bounding box center [410, 142] width 31 height 61
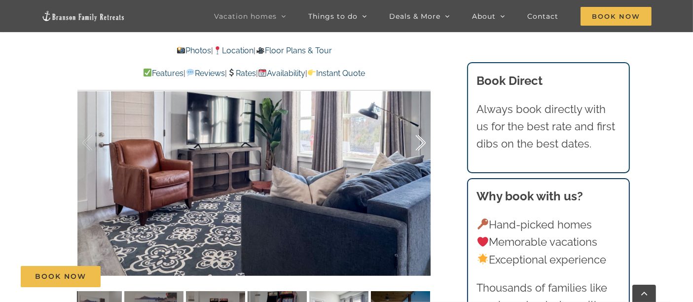
click at [421, 143] on div at bounding box center [410, 142] width 31 height 61
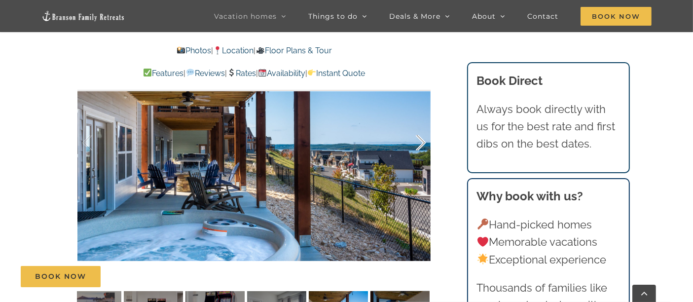
click at [424, 144] on div at bounding box center [410, 142] width 31 height 61
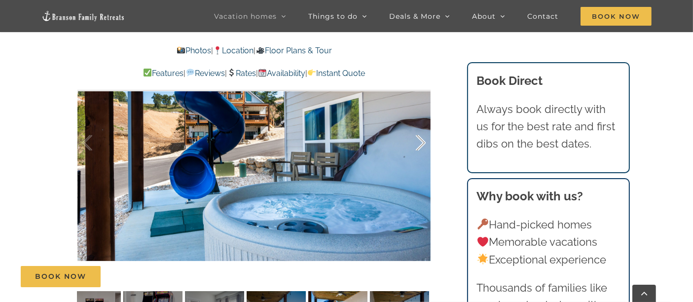
click at [424, 144] on div at bounding box center [410, 142] width 31 height 61
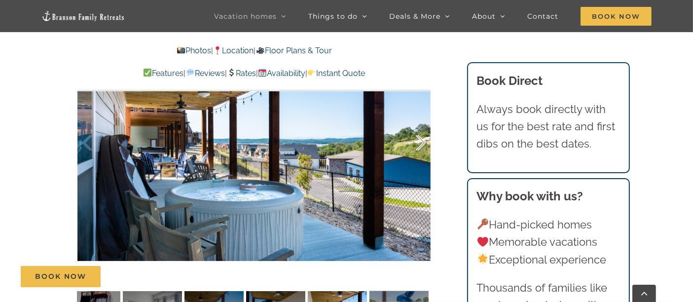
click at [421, 144] on div at bounding box center [410, 142] width 31 height 61
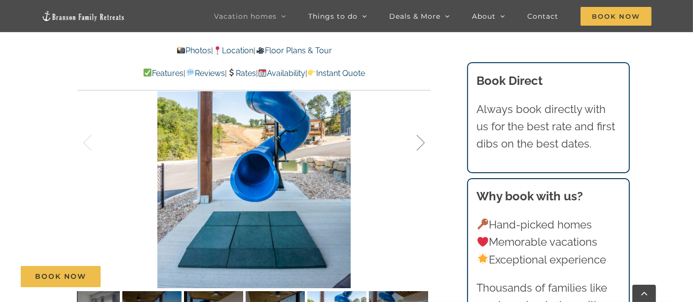
click at [425, 144] on div at bounding box center [410, 142] width 31 height 61
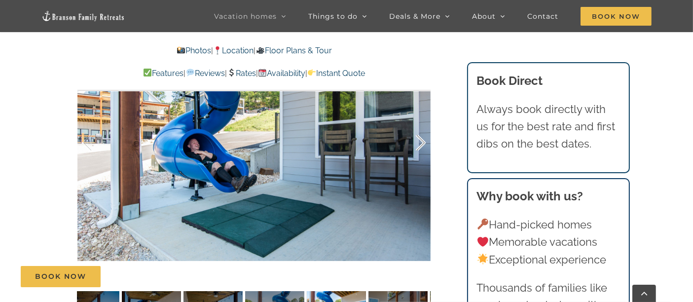
click at [425, 144] on div at bounding box center [410, 142] width 31 height 61
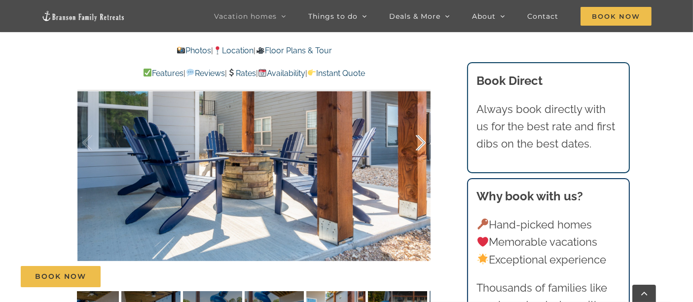
click at [425, 144] on div at bounding box center [410, 142] width 31 height 61
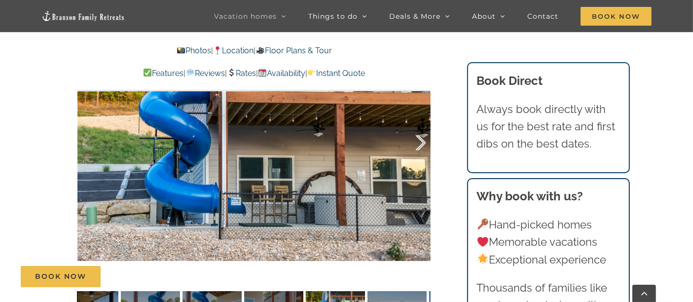
click at [425, 144] on div at bounding box center [410, 142] width 31 height 61
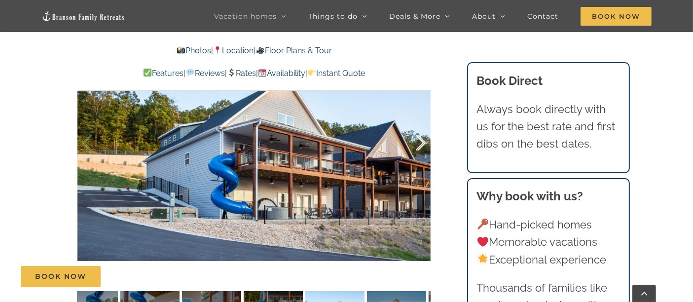
click at [424, 146] on div at bounding box center [410, 142] width 31 height 61
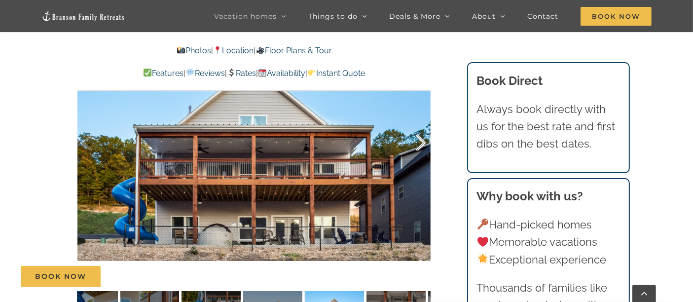
click at [424, 146] on div at bounding box center [410, 142] width 31 height 61
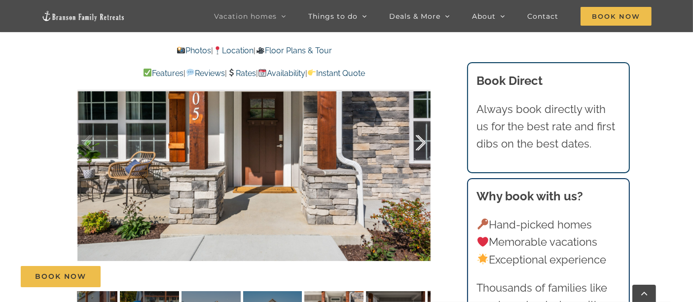
click at [424, 146] on div at bounding box center [410, 142] width 31 height 61
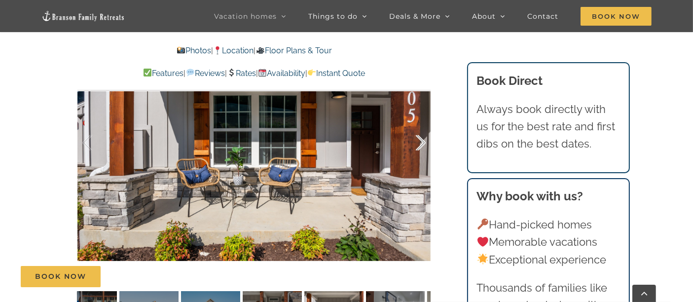
click at [424, 146] on div at bounding box center [410, 142] width 31 height 61
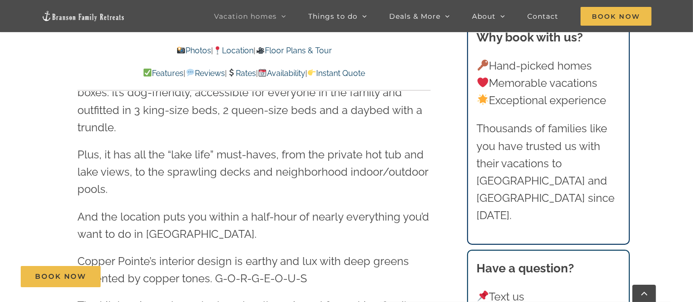
scroll to position [1041, 0]
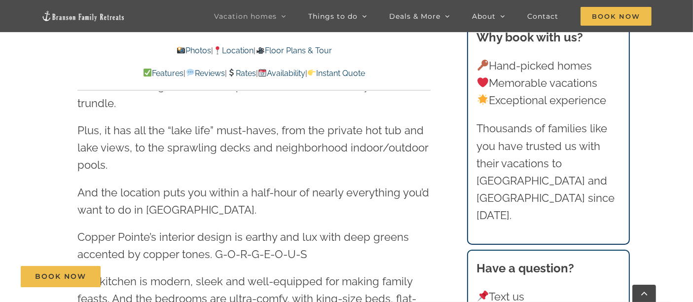
click at [296, 48] on link "Floor Plans & Tour" at bounding box center [294, 50] width 76 height 9
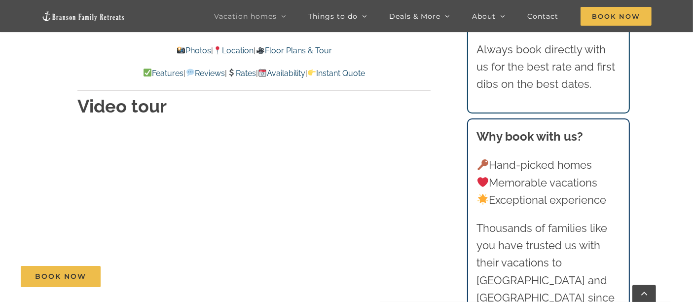
scroll to position [3281, 0]
